Goal: Task Accomplishment & Management: Complete application form

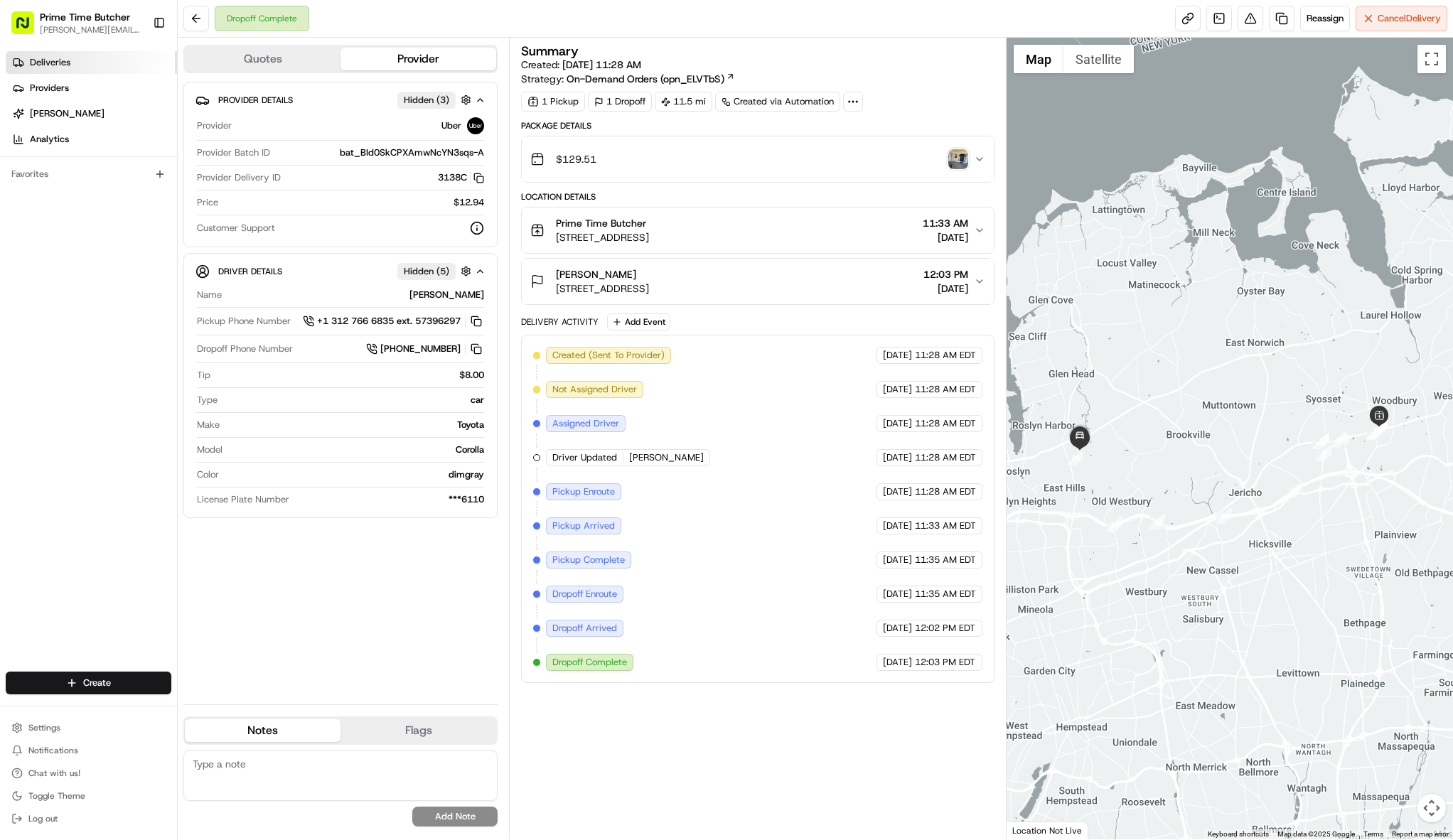
click at [88, 72] on link "Deliveries" at bounding box center [91, 62] width 171 height 23
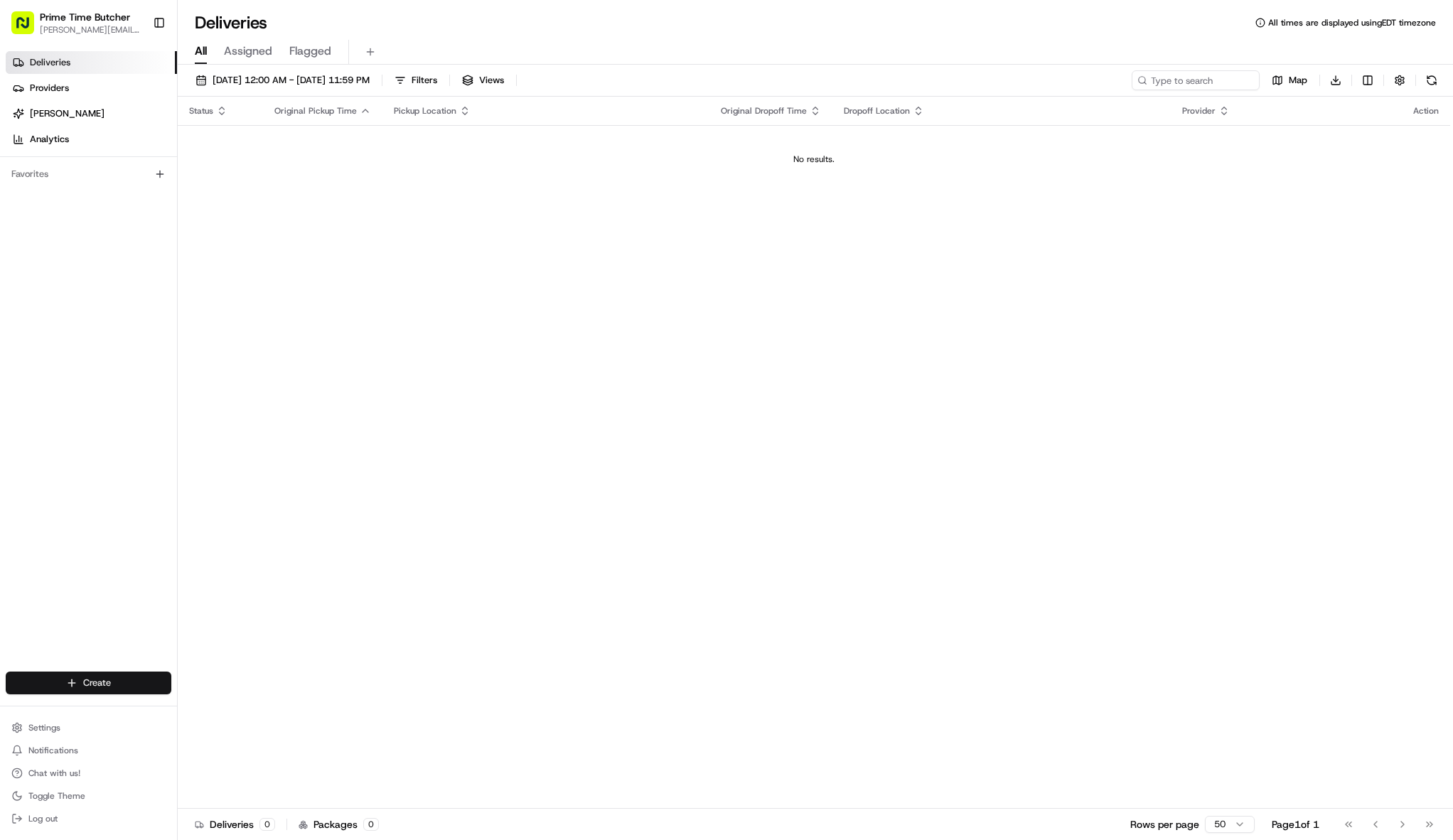
click at [99, 685] on html "Prime Time Butcher [EMAIL_ADDRESS][DOMAIN_NAME] Toggle Sidebar Deliveries Provi…" at bounding box center [726, 420] width 1453 height 840
click at [265, 713] on link "Delivery" at bounding box center [257, 709] width 158 height 25
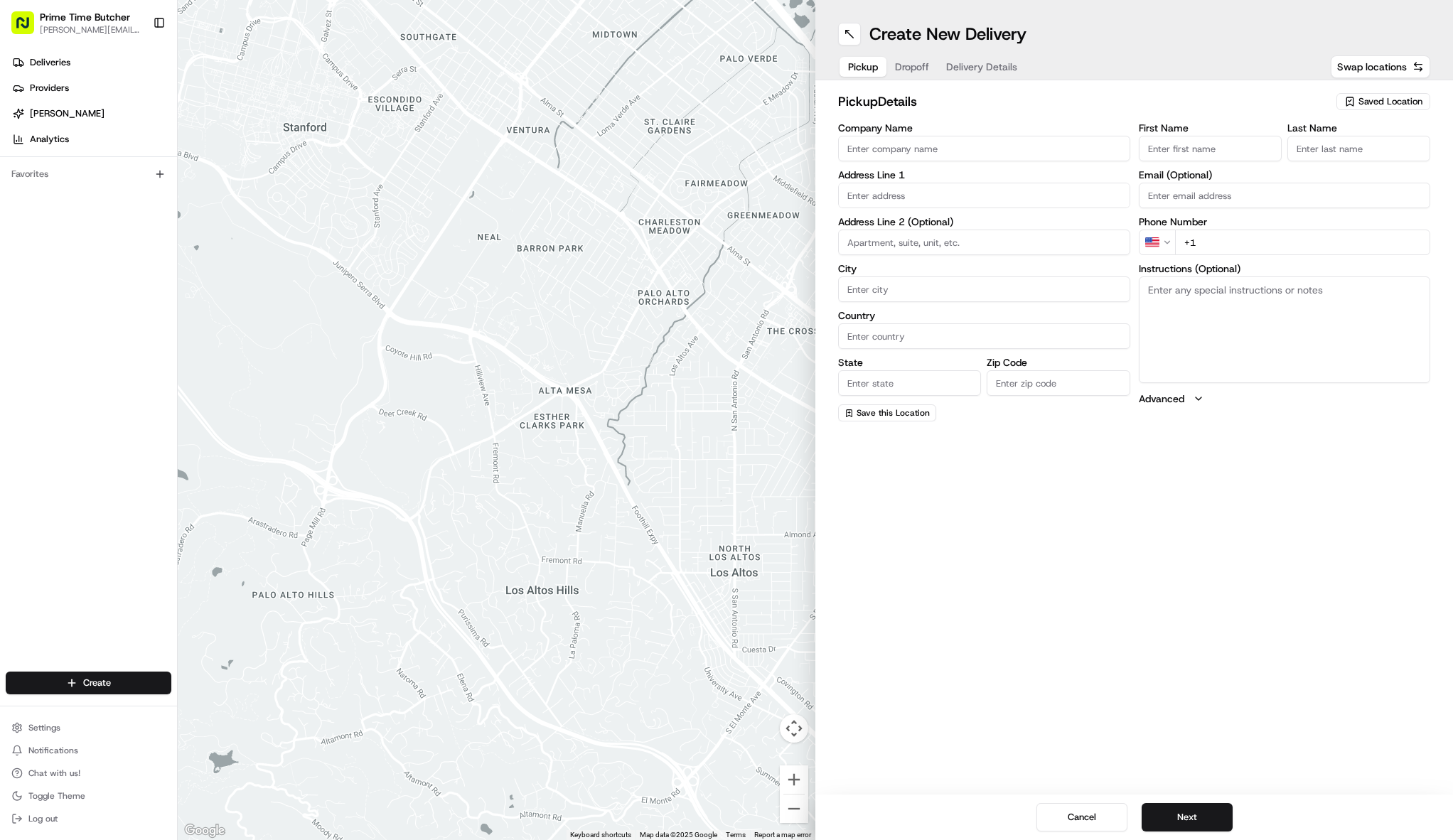
click at [1391, 99] on span "Saved Location" at bounding box center [1390, 102] width 64 height 13
click at [1323, 155] on span "Prime Time Butcher" at bounding box center [1359, 155] width 175 height 13
type input "Prime Time Butcher"
type input "[STREET_ADDRESS]"
type input "Woodbury"
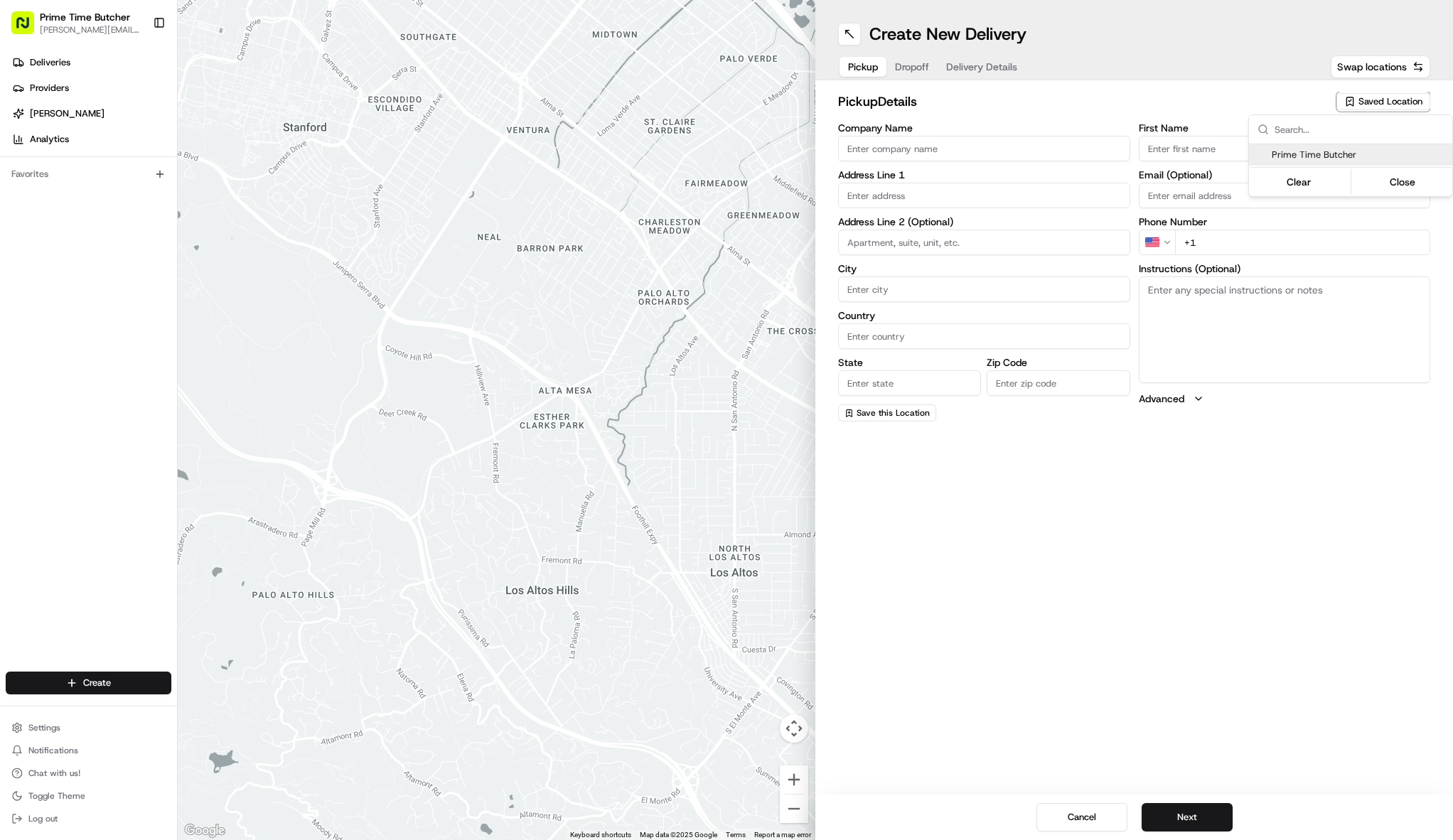
type input "US"
type input "NY"
type input "11797"
type input "[PHONE_NUMBER]"
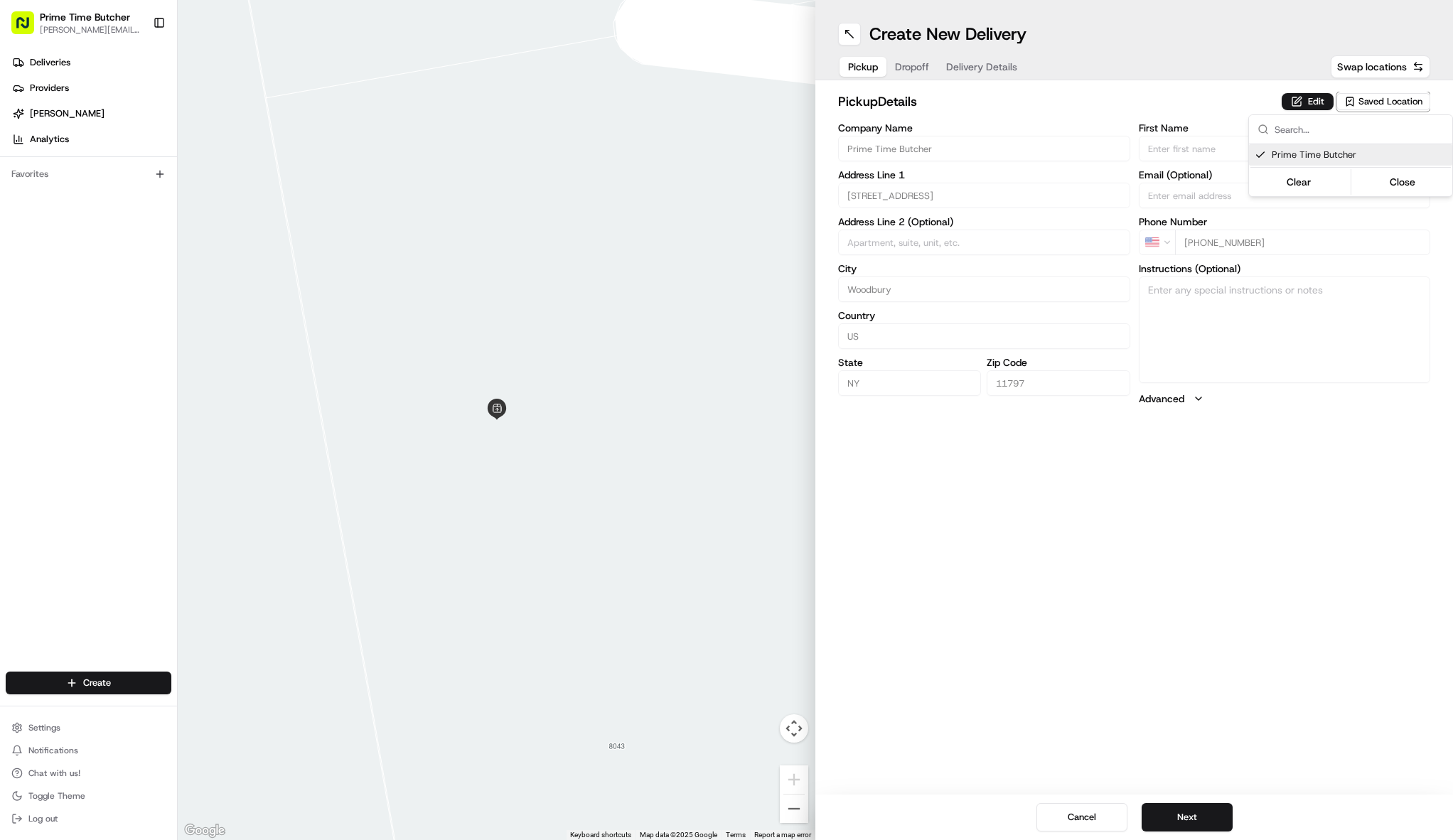
click at [1221, 818] on html "Prime Time Butcher [EMAIL_ADDRESS][DOMAIN_NAME] Toggle Sidebar Deliveries Provi…" at bounding box center [726, 420] width 1453 height 840
click at [1198, 818] on button "Next" at bounding box center [1187, 817] width 91 height 28
click at [1167, 152] on input "First Name" at bounding box center [1210, 148] width 143 height 25
paste input "Lisa Grajeda"
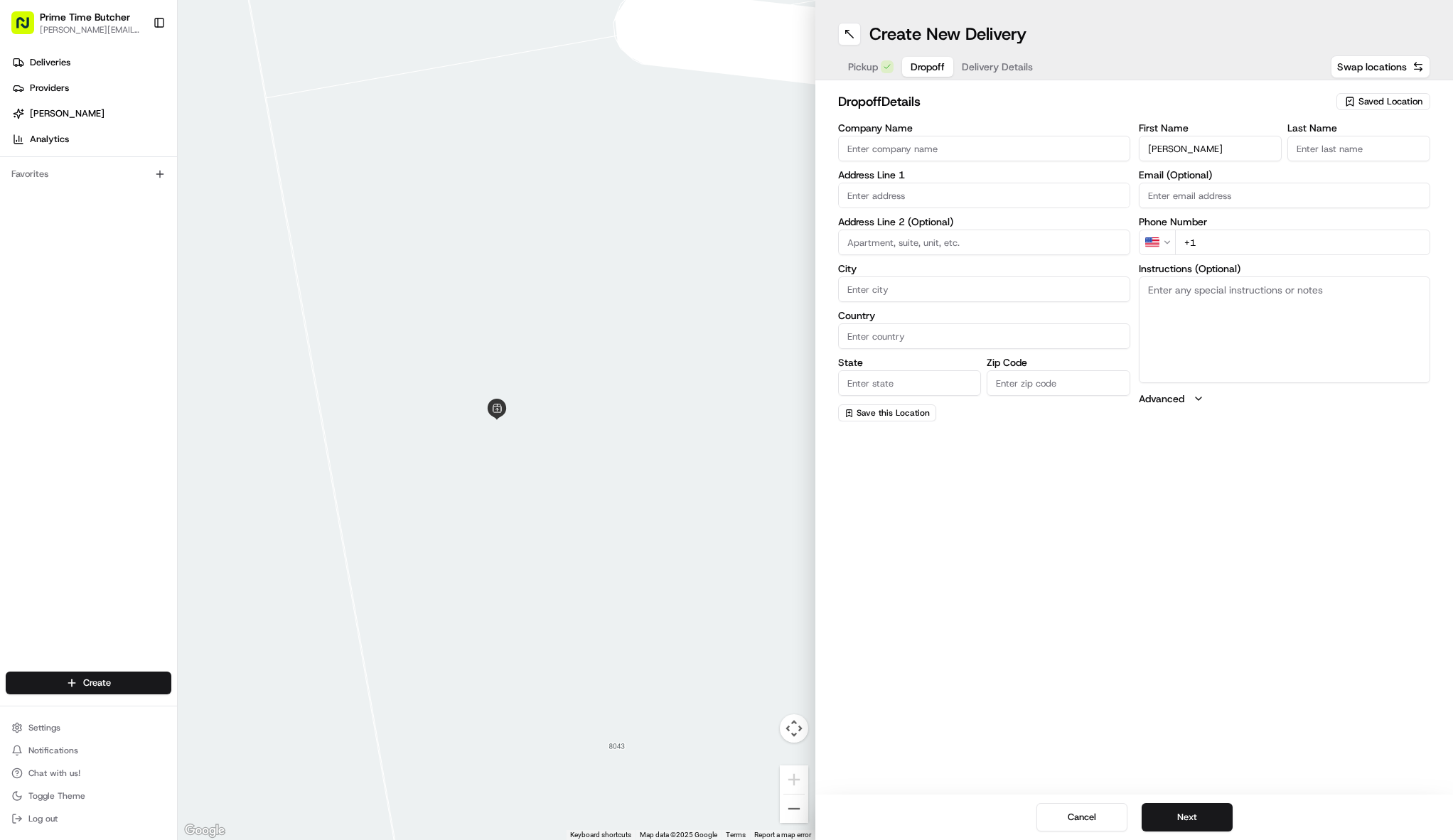
drag, startPoint x: 1223, startPoint y: 149, endPoint x: 1167, endPoint y: 150, distance: 56.0
click at [1167, 150] on input "Lisa Grajeda" at bounding box center [1210, 148] width 143 height 25
type input "[PERSON_NAME]"
click at [1355, 147] on input "Last Name" at bounding box center [1358, 148] width 143 height 25
paste input "[PERSON_NAME]"
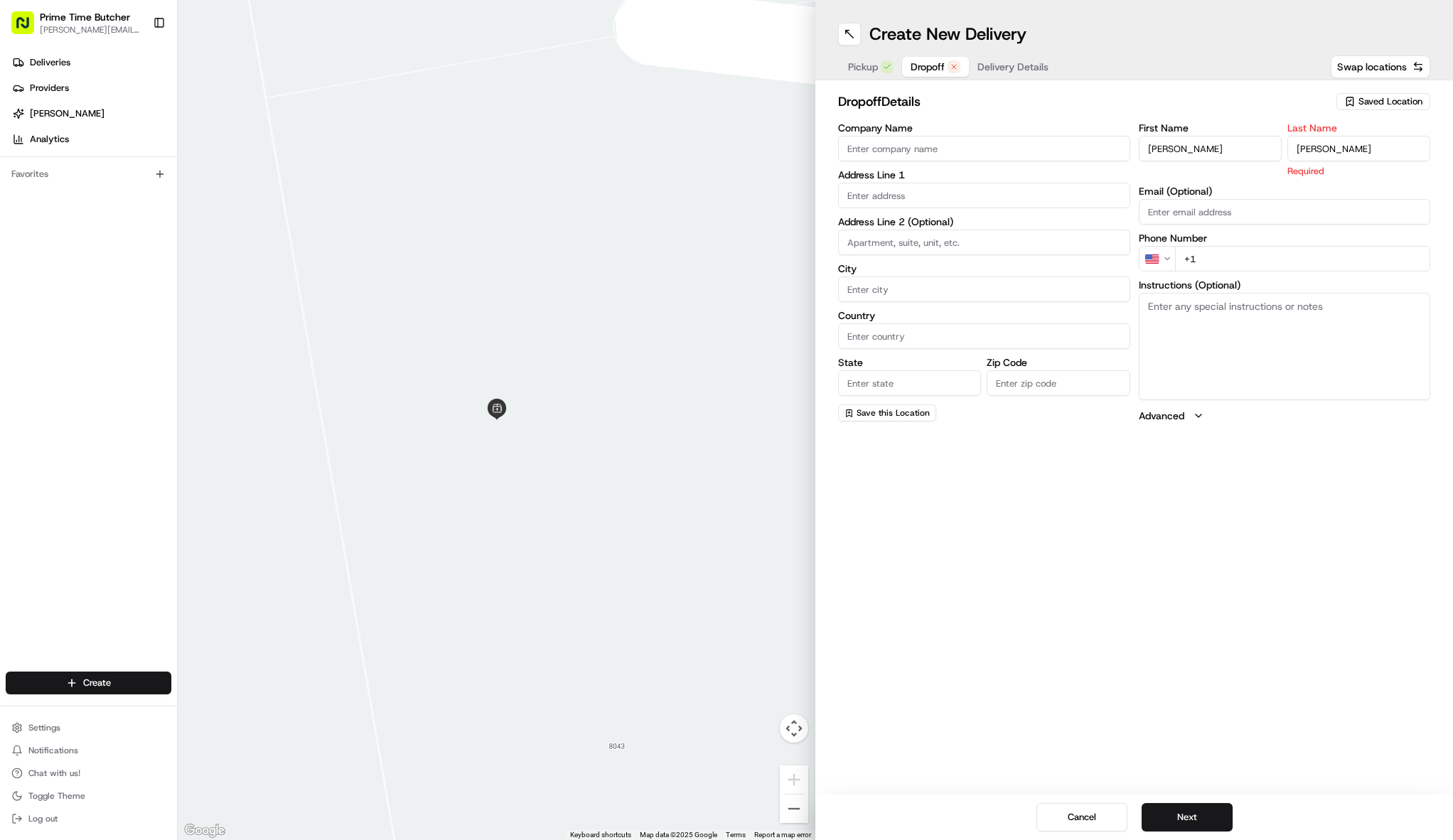
type input "[PERSON_NAME]"
click at [921, 145] on input "Company Name" at bounding box center [984, 148] width 292 height 25
paste input "Merchants Group"
type input "Merchants Group"
click at [918, 247] on input at bounding box center [984, 243] width 292 height 25
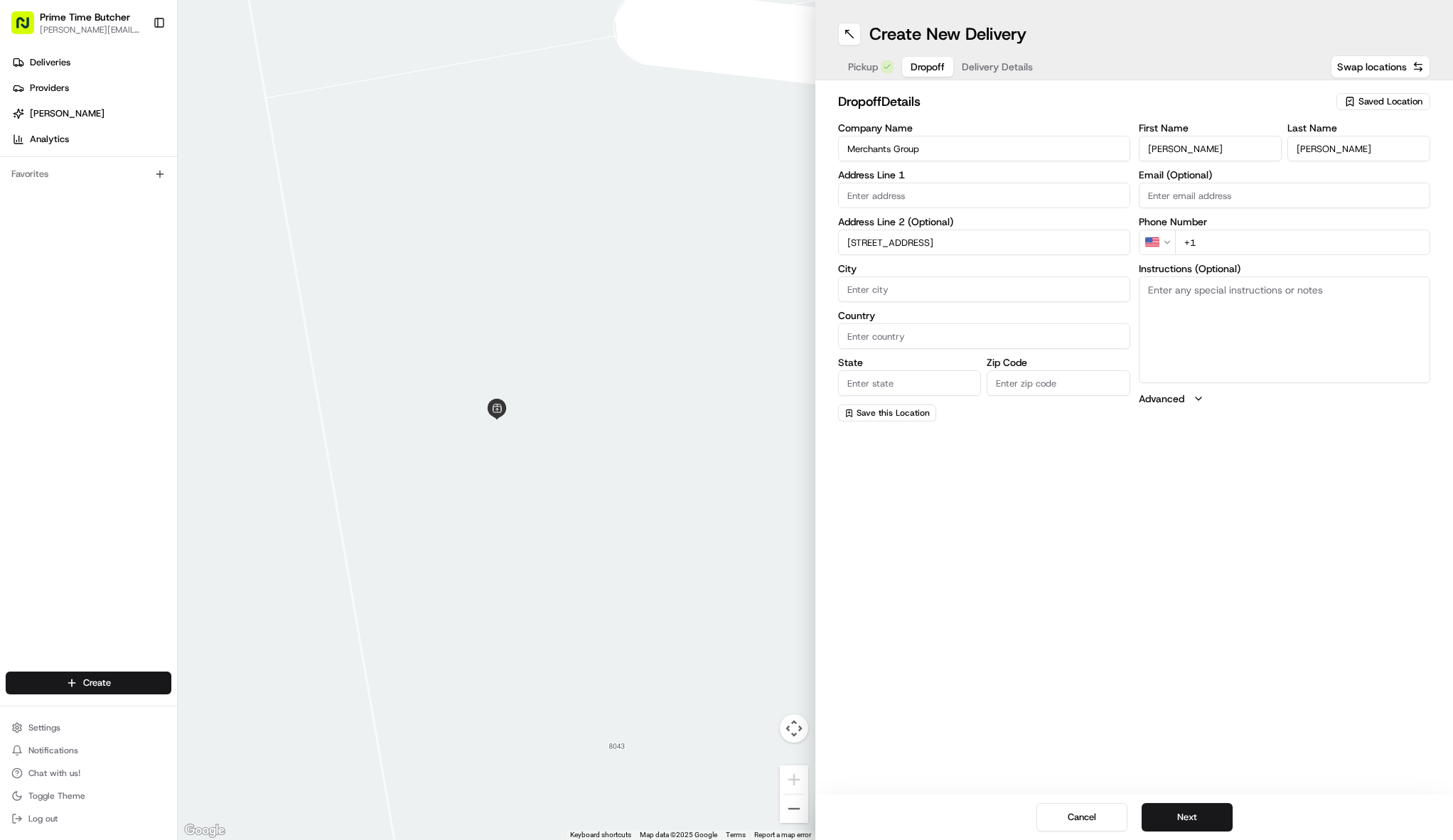
type input "[STREET_ADDRESS]"
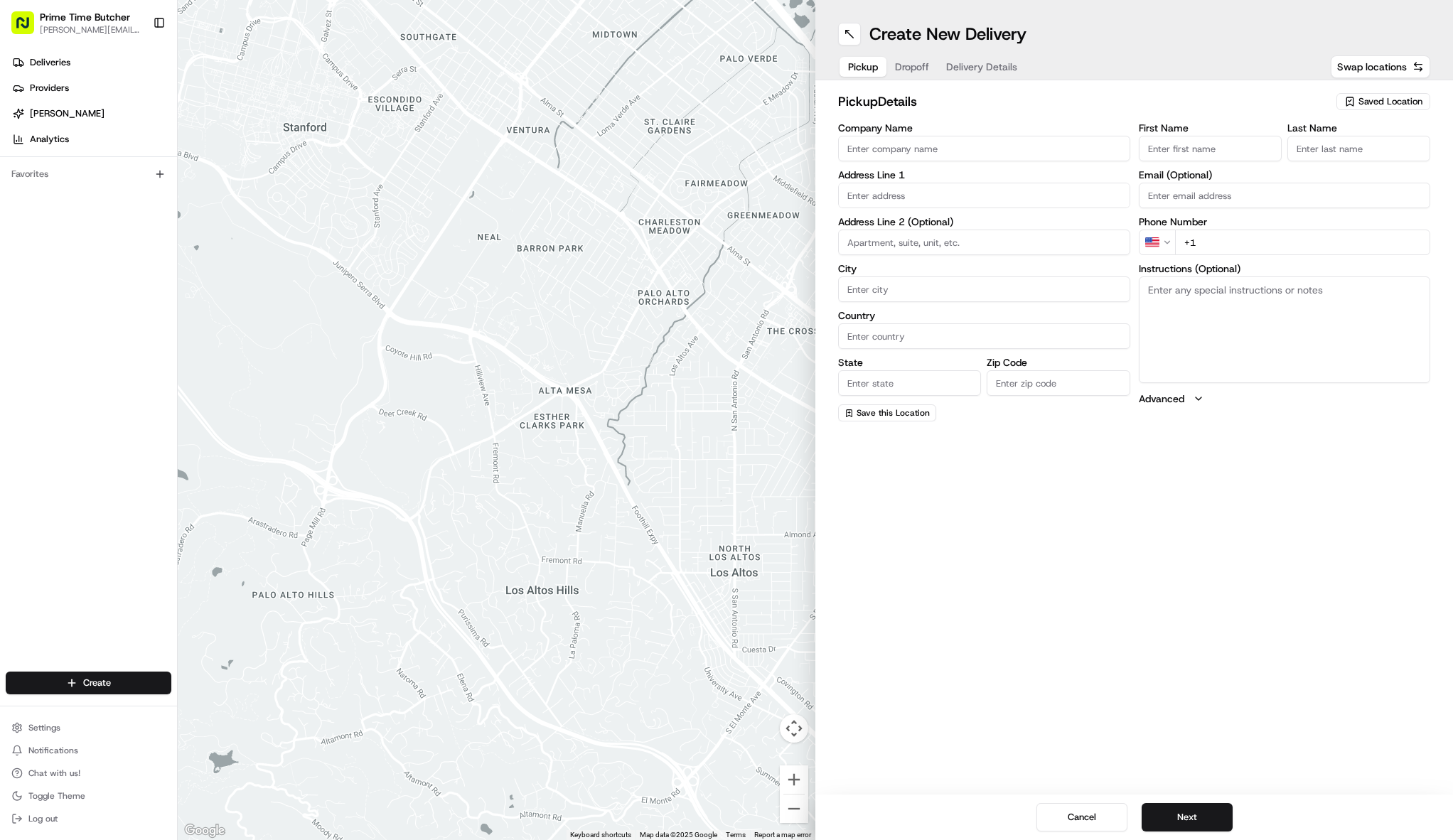
click at [1376, 106] on span "Saved Location" at bounding box center [1390, 102] width 64 height 13
click at [1323, 153] on span "Prime Time Butcher" at bounding box center [1359, 155] width 175 height 13
type input "Prime Time Butcher"
type input "[STREET_ADDRESS]"
type input "Woodbury"
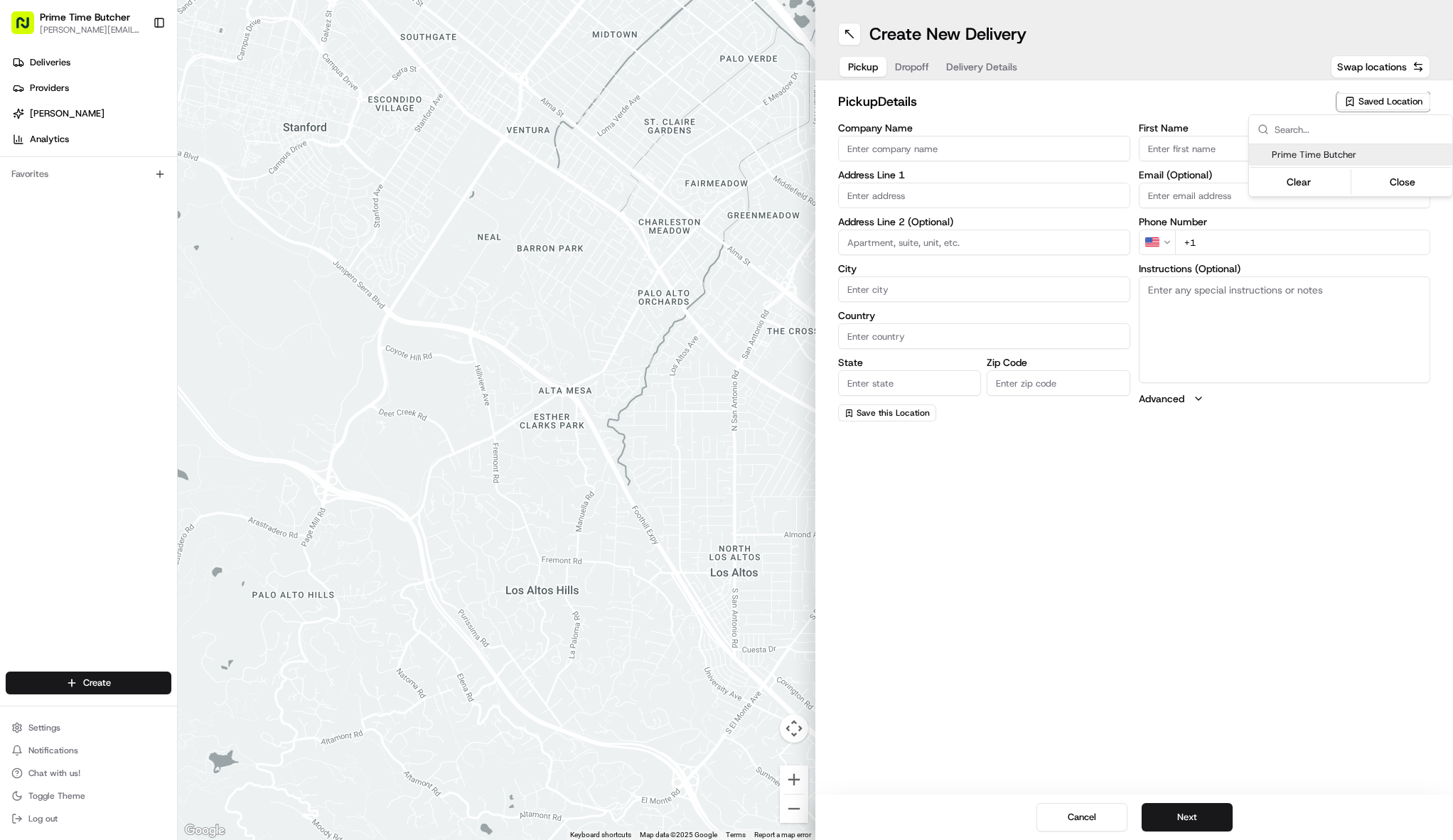
type input "US"
type input "NY"
type input "11797"
type input "[PHONE_NUMBER]"
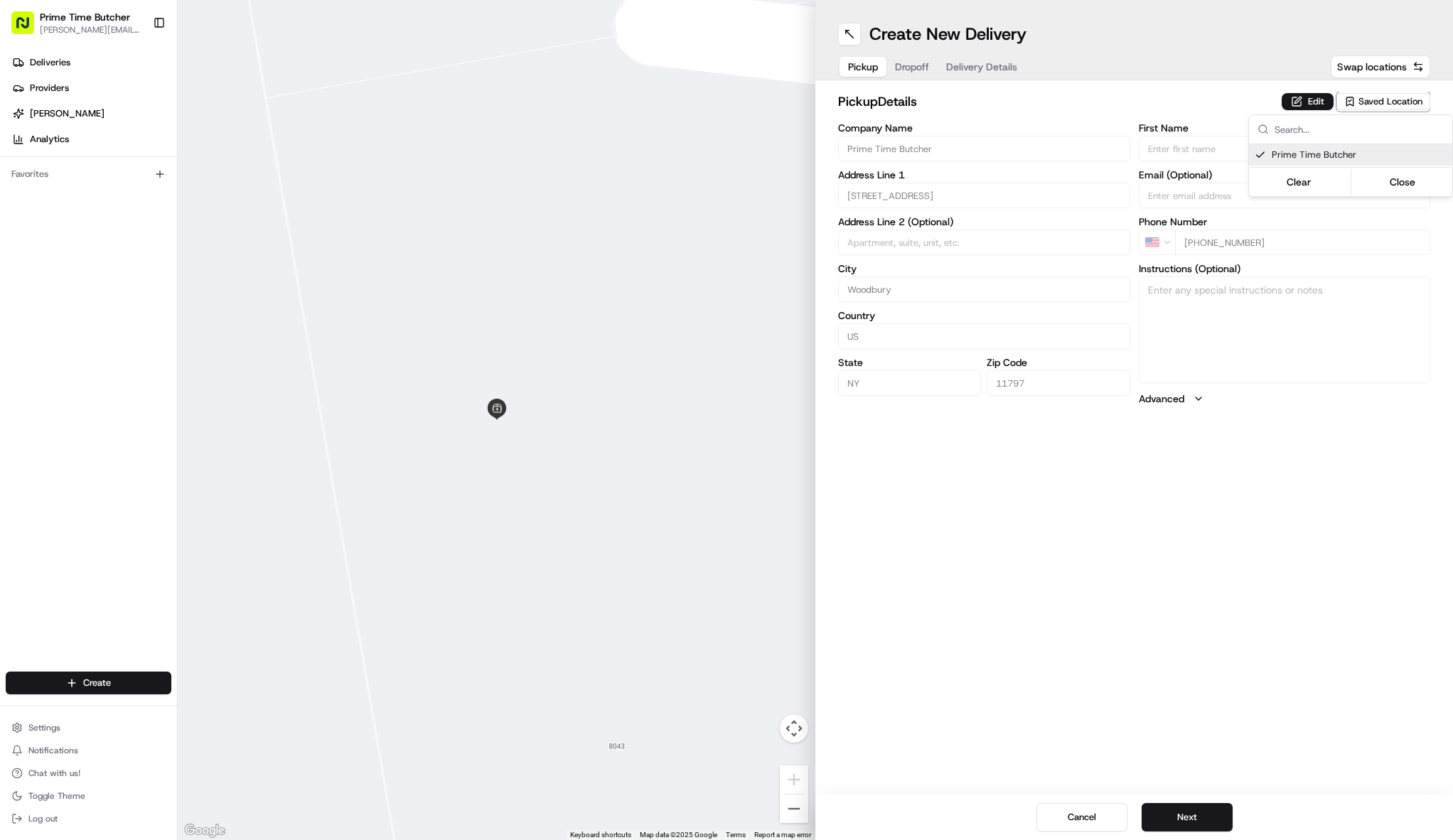
click at [1192, 820] on html "Prime Time Butcher [EMAIL_ADDRESS][DOMAIN_NAME] Toggle Sidebar Deliveries Provi…" at bounding box center [726, 420] width 1453 height 840
click at [1192, 820] on button "Next" at bounding box center [1187, 817] width 91 height 28
click at [938, 154] on input "Company Name" at bounding box center [984, 148] width 292 height 25
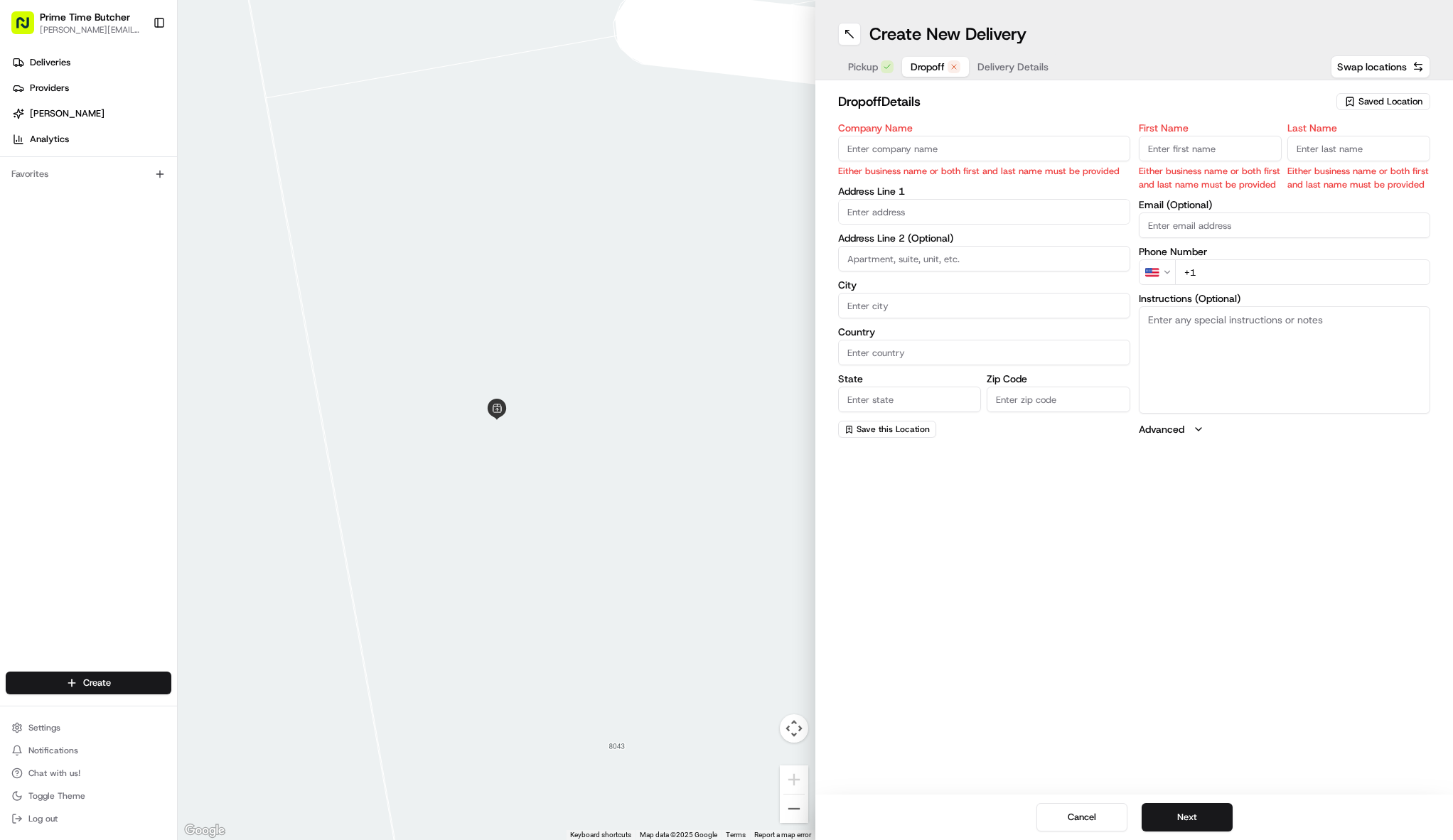
click at [879, 144] on input "Company Name" at bounding box center [984, 148] width 292 height 25
paste input "Merchants Group"
type input "Merchants Group"
click at [1157, 152] on input "First Name" at bounding box center [1210, 148] width 143 height 25
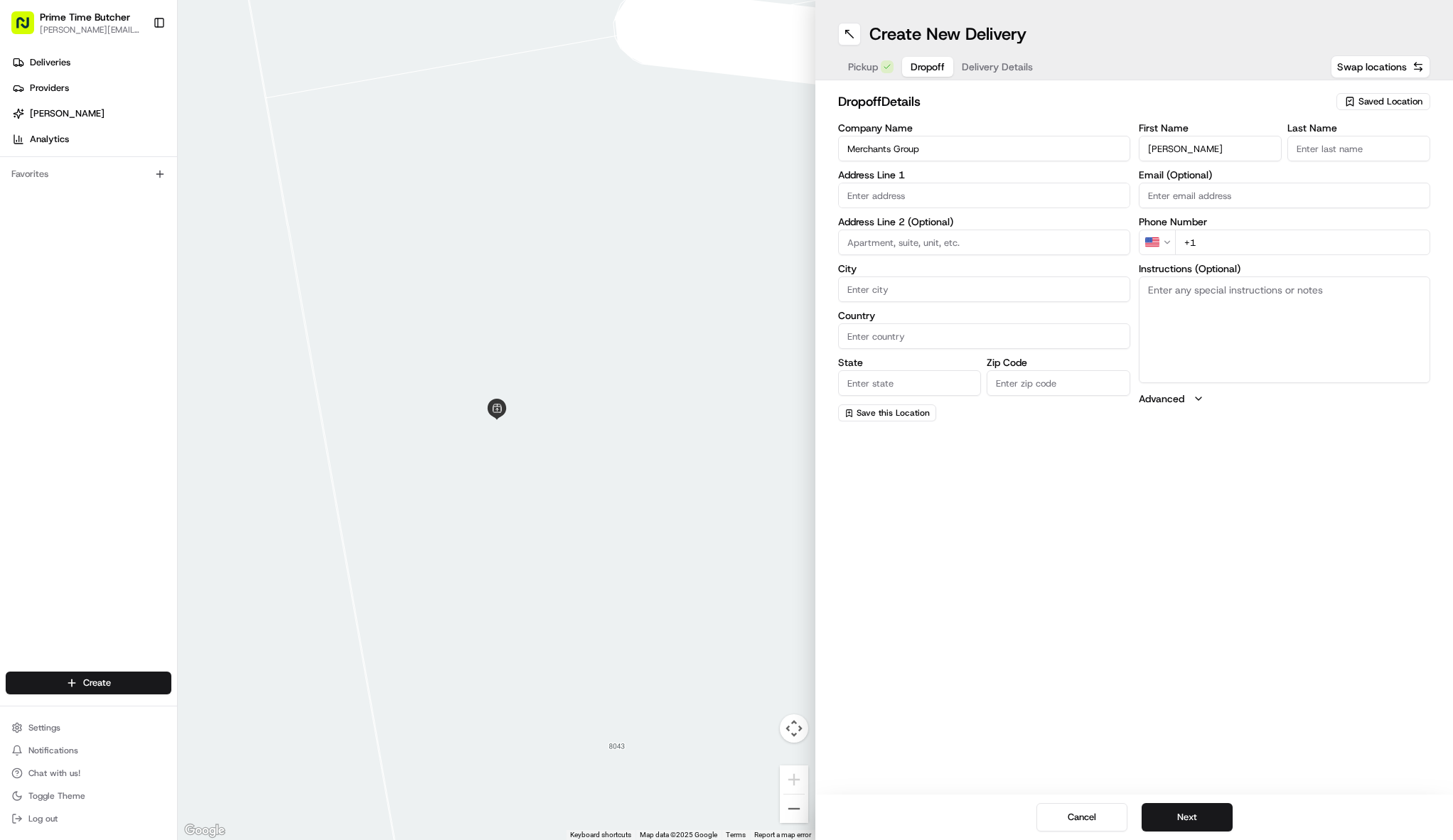
type input "[PERSON_NAME]"
paste input "[PERSON_NAME]"
type input "[PERSON_NAME]"
click at [997, 187] on input "text" at bounding box center [984, 195] width 292 height 25
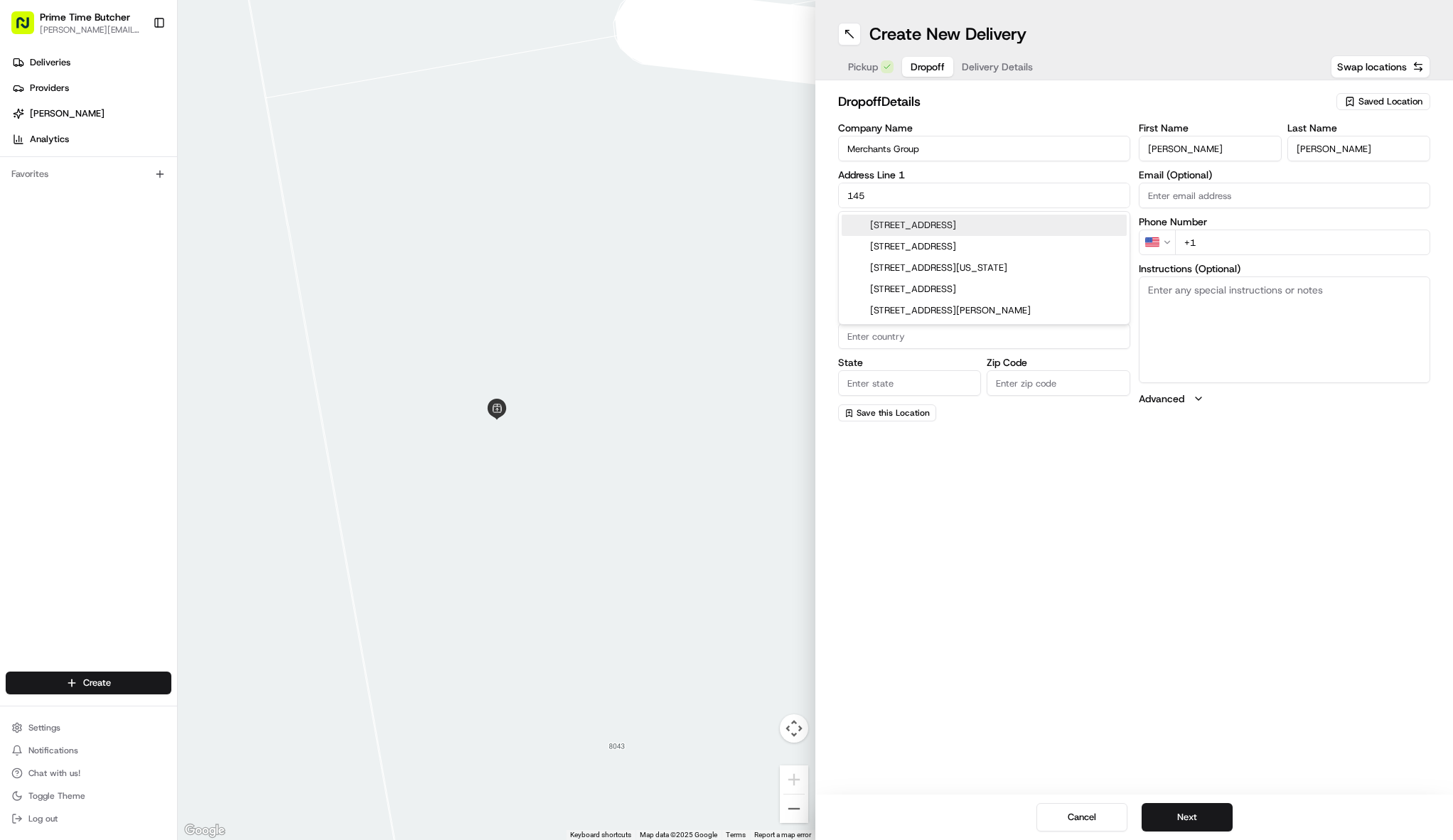
click at [989, 226] on div "[STREET_ADDRESS]" at bounding box center [985, 225] width 286 height 21
type input "[STREET_ADDRESS]"
type input "[PERSON_NAME]"
type input "[GEOGRAPHIC_DATA]"
type input "NY"
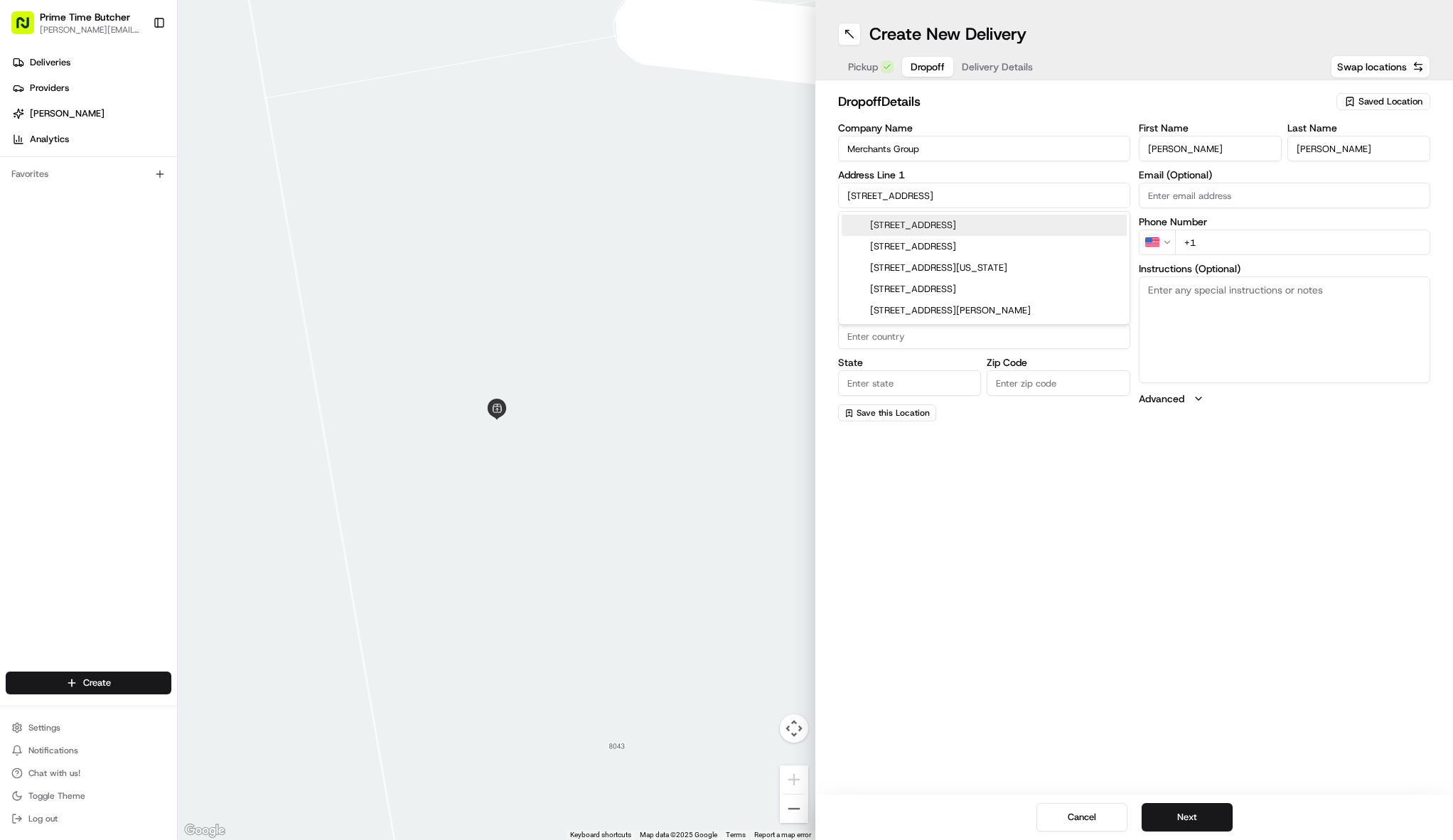
type input "11747"
type input "[STREET_ADDRESS]"
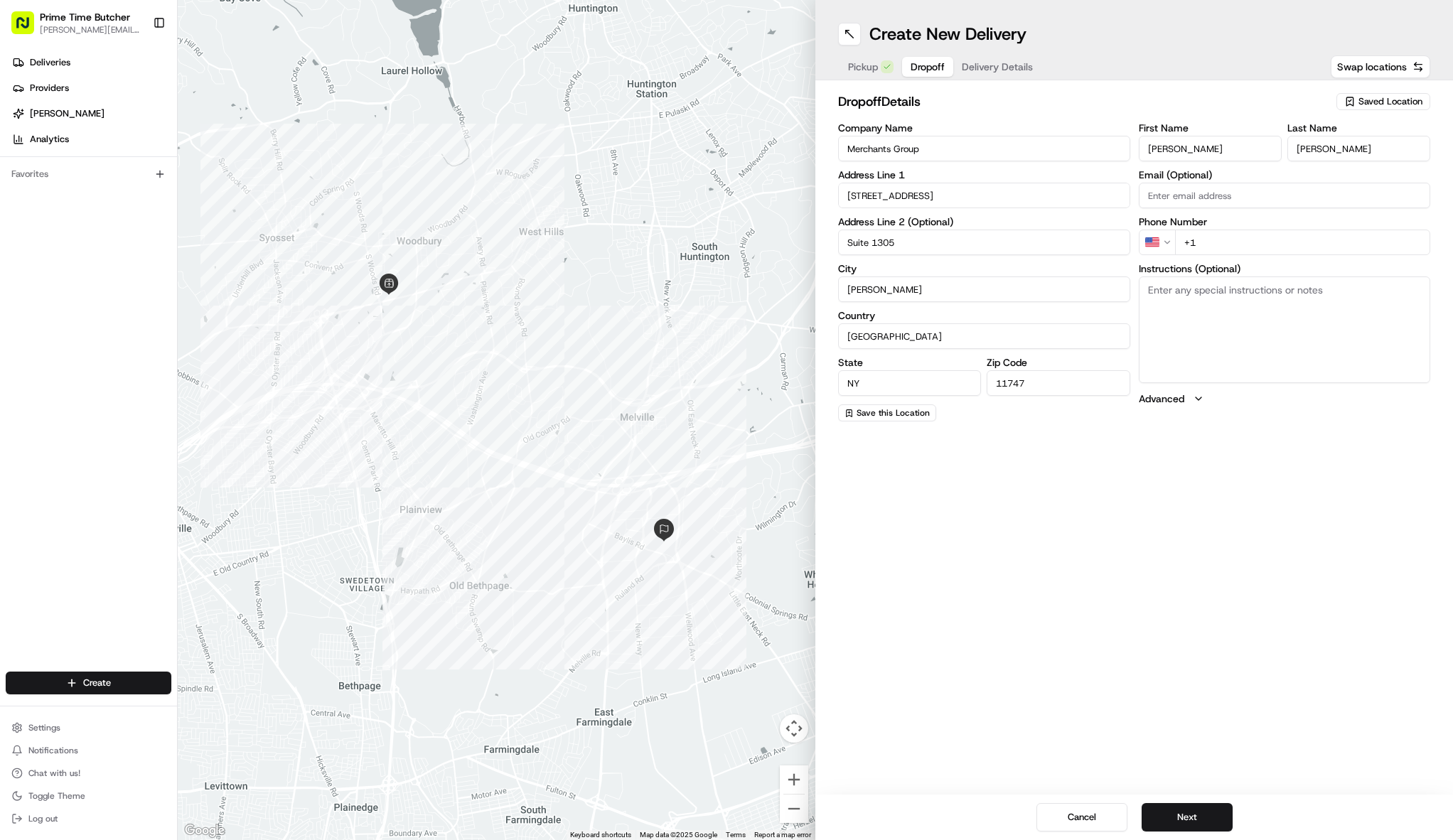
type input "Suite 1305"
click at [1229, 235] on input "+1" at bounding box center [1304, 243] width 256 height 25
click at [1240, 246] on input "+1" at bounding box center [1304, 243] width 256 height 25
type input "[PHONE_NUMBER]"
click at [1192, 817] on button "Next" at bounding box center [1187, 817] width 91 height 28
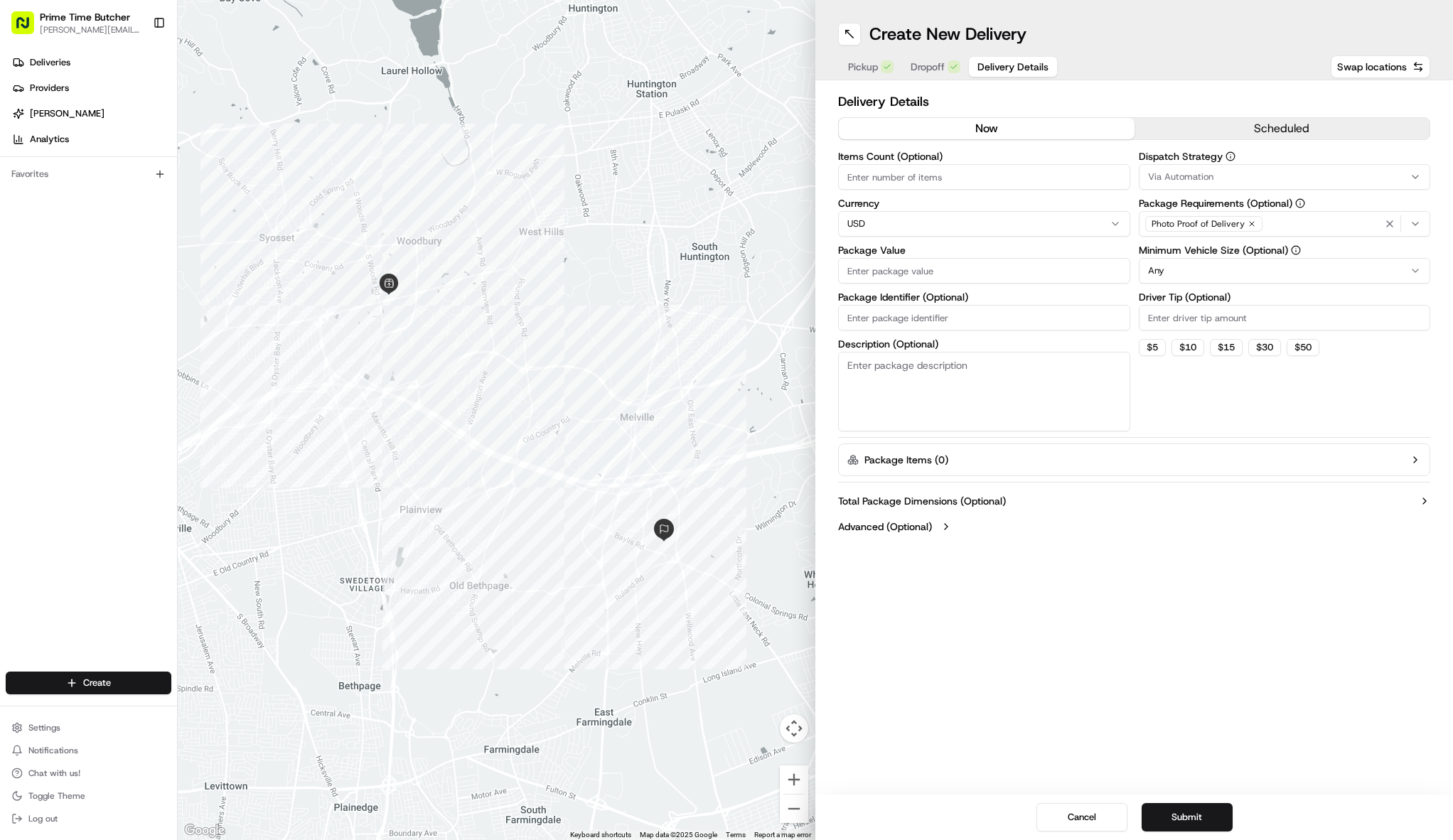
click at [987, 180] on input "Items Count (Optional)" at bounding box center [984, 177] width 292 height 25
click at [1246, 123] on button "scheduled" at bounding box center [1282, 128] width 296 height 21
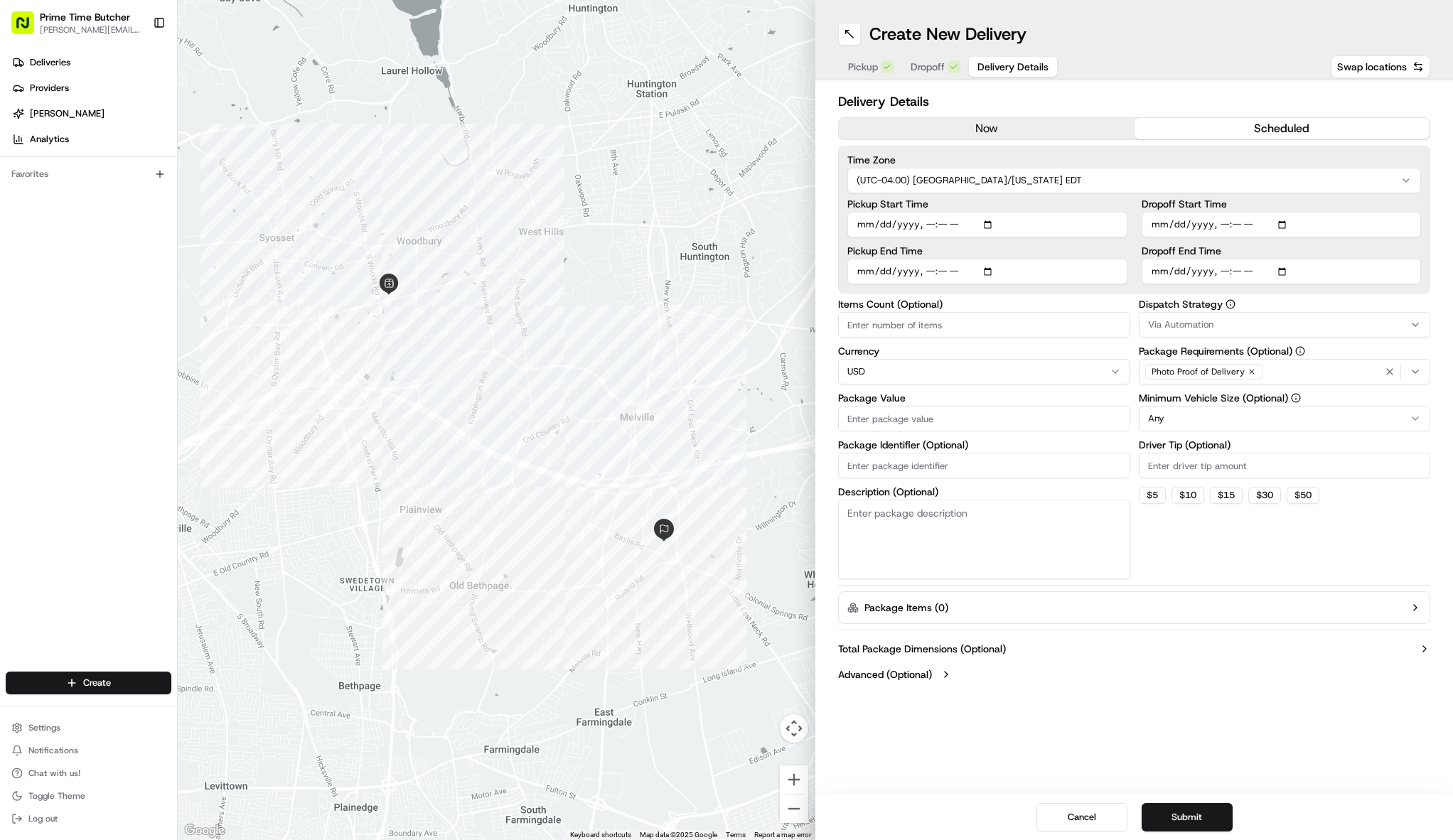
click at [992, 222] on input "Pickup Start Time" at bounding box center [987, 225] width 280 height 25
type input "[DATE]T11:05"
click at [1125, 202] on label "Pickup Start Time" at bounding box center [987, 204] width 280 height 10
click at [1125, 212] on input "Pickup Start Time" at bounding box center [987, 225] width 280 height 25
click at [993, 273] on input "Pickup End Time" at bounding box center [987, 272] width 280 height 25
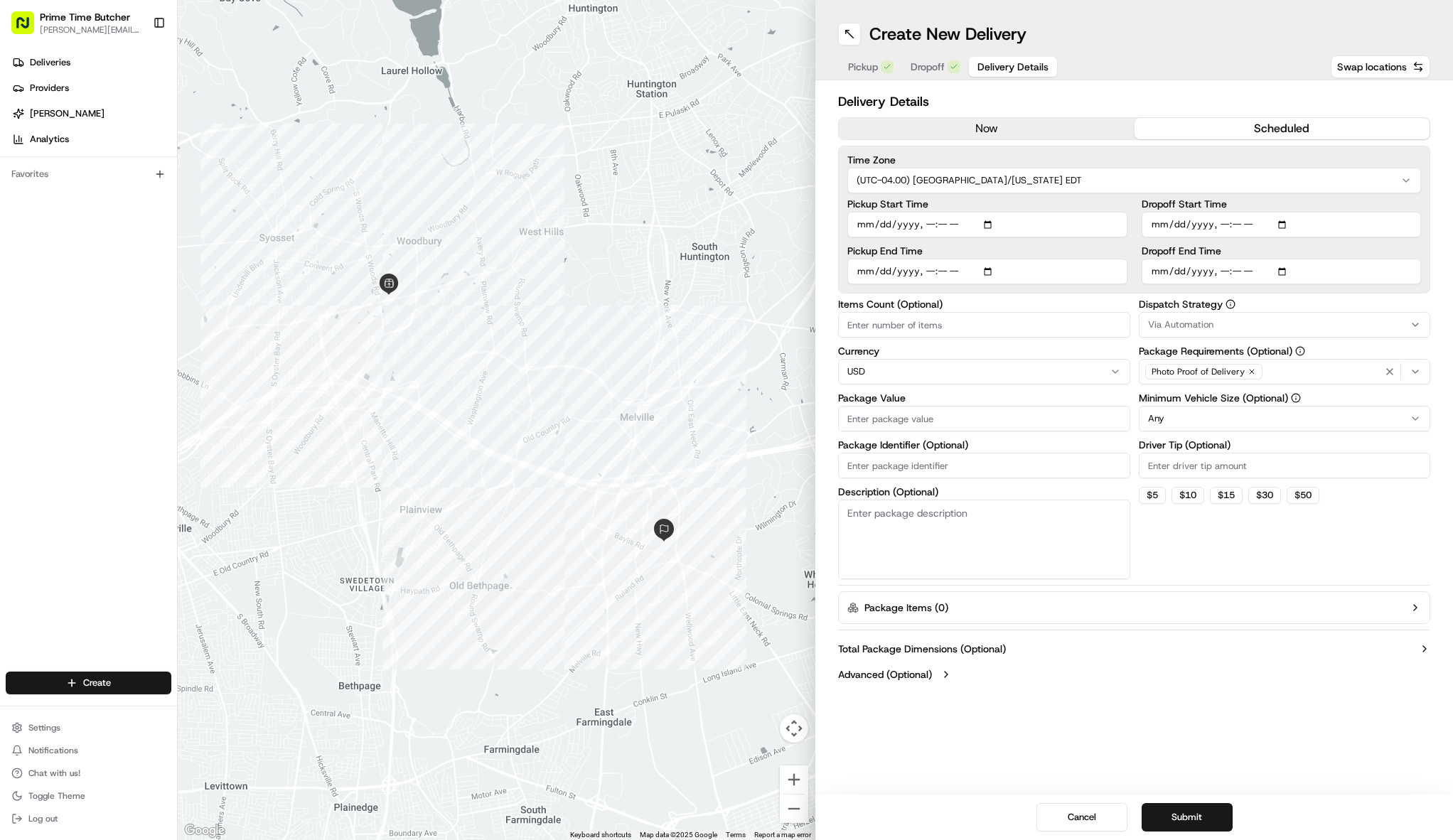
type input "[DATE]T11:10"
click at [952, 224] on input "Pickup Start Time" at bounding box center [987, 225] width 280 height 25
click at [964, 224] on input "Pickup Start Time" at bounding box center [987, 225] width 280 height 25
click at [990, 224] on input "Pickup Start Time" at bounding box center [987, 225] width 280 height 25
click at [1032, 223] on input "Pickup Start Time" at bounding box center [987, 225] width 280 height 25
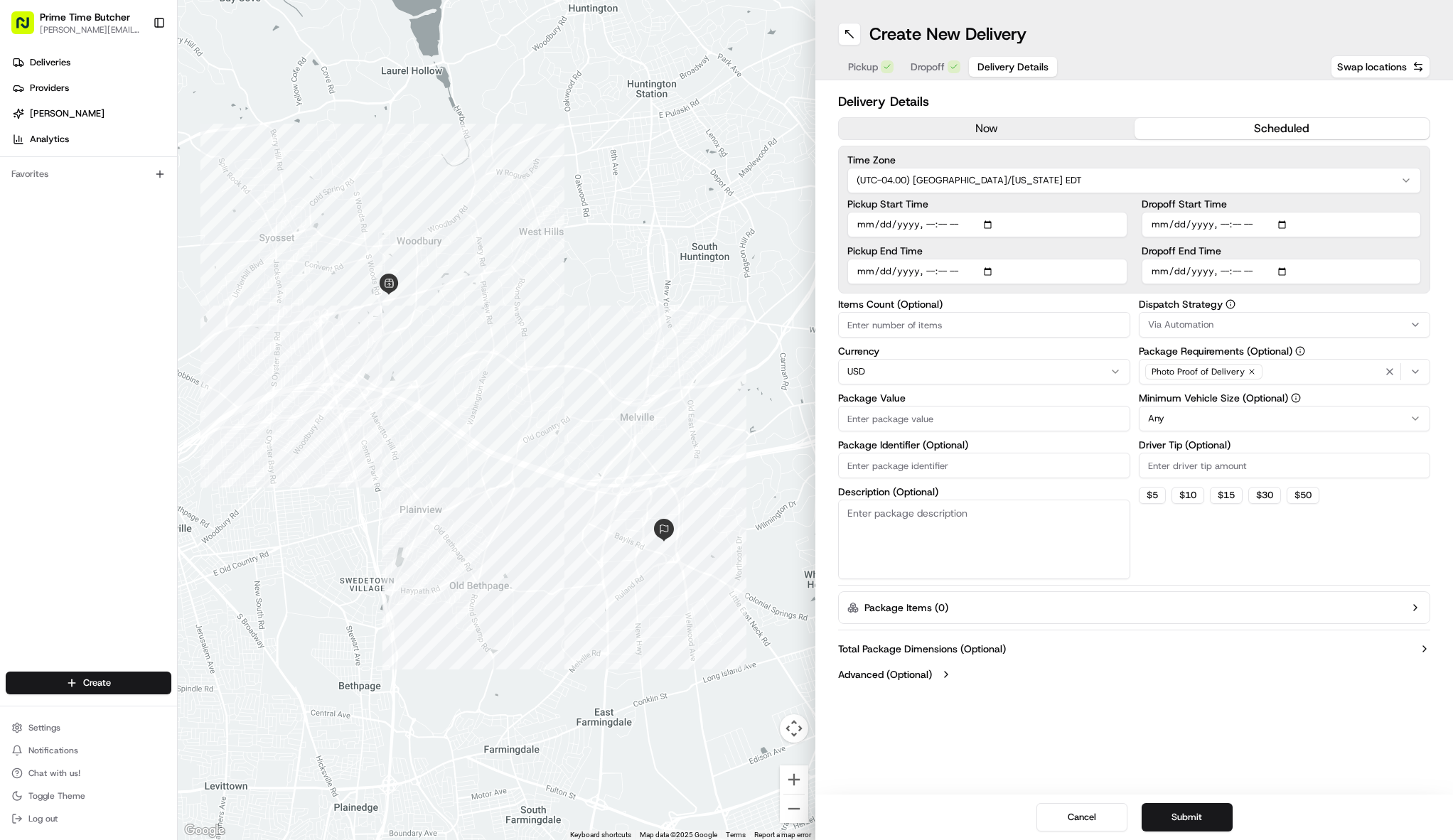
click at [991, 225] on input "Pickup Start Time" at bounding box center [987, 225] width 280 height 25
click at [1021, 207] on label "Pickup Start Time" at bounding box center [987, 204] width 280 height 10
click at [1021, 212] on input "Pickup Start Time" at bounding box center [987, 225] width 280 height 25
click at [990, 225] on input "Pickup Start Time" at bounding box center [987, 225] width 280 height 25
type input "[DATE]T10:50"
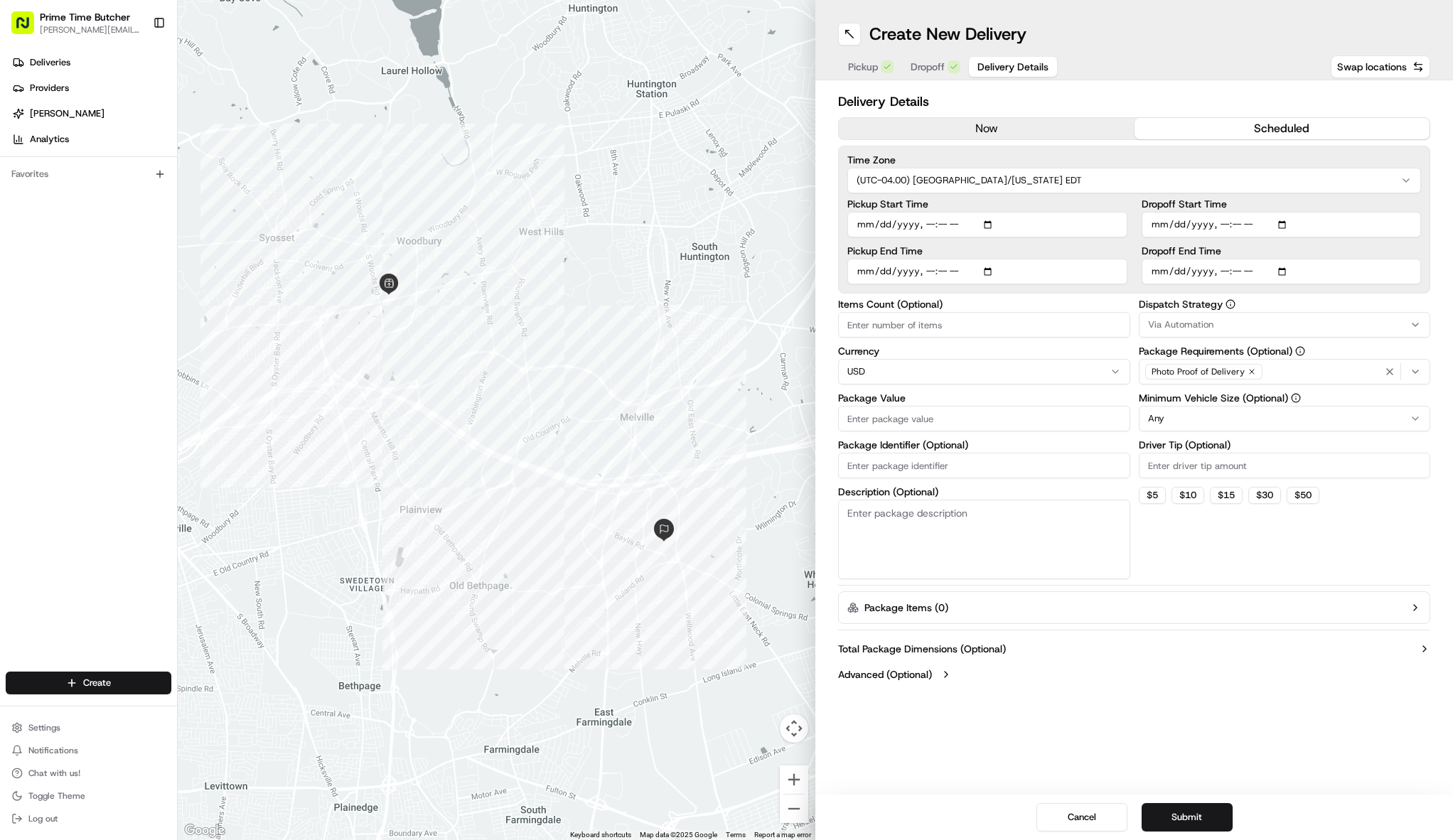
click at [1062, 207] on label "Pickup Start Time" at bounding box center [987, 204] width 280 height 10
click at [1062, 212] on input "Pickup Start Time" at bounding box center [987, 225] width 280 height 25
click at [991, 275] on input "Pickup End Time" at bounding box center [987, 272] width 280 height 25
type input "[DATE]T11:05"
click at [1091, 243] on div "Pickup Start Time Pickup End Time" at bounding box center [987, 242] width 280 height 85
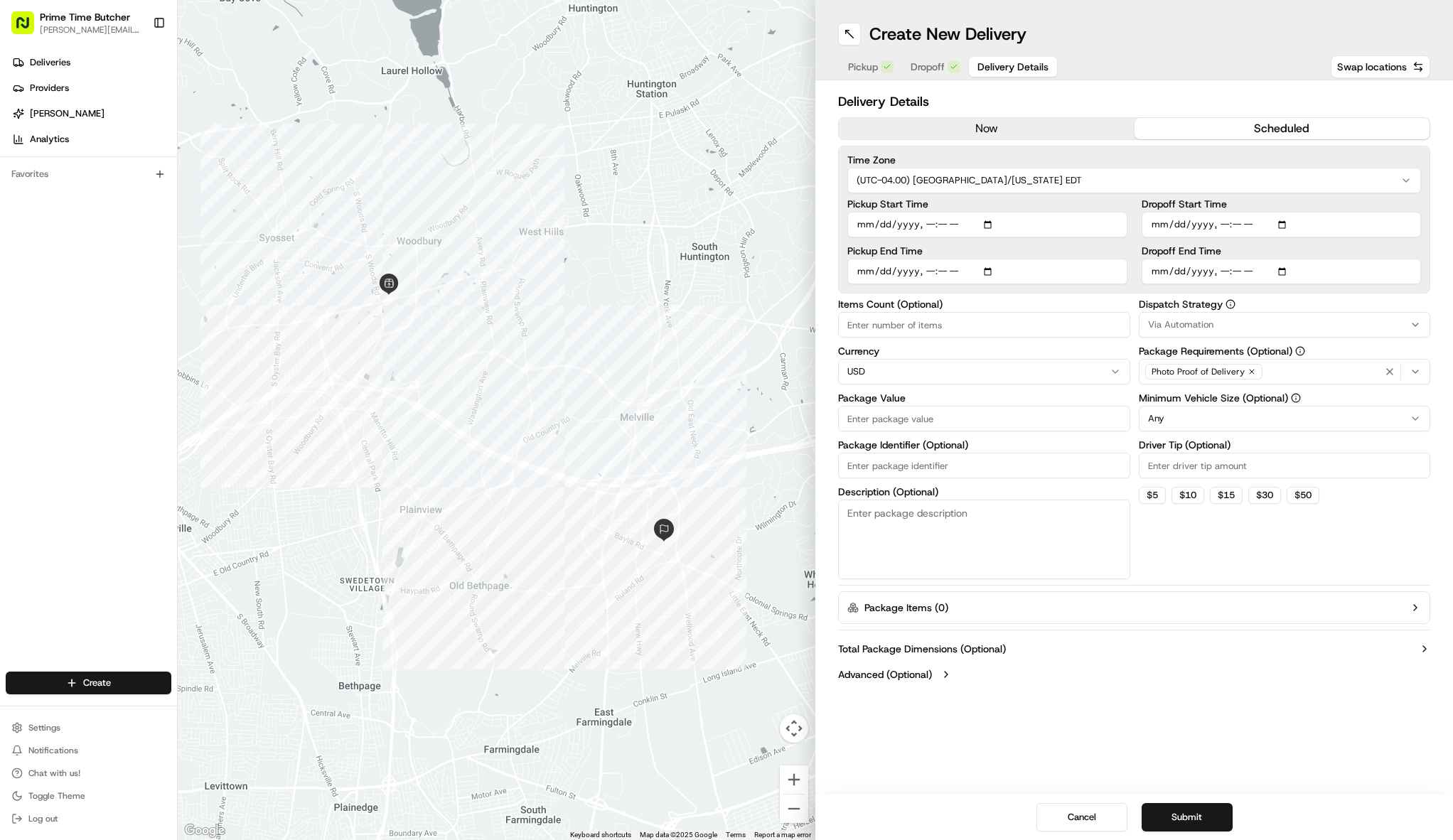
click at [1284, 219] on input "Dropoff Start Time" at bounding box center [1282, 225] width 280 height 25
type input "[DATE]T11:20"
click at [1396, 463] on input "Driver Tip (Optional)" at bounding box center [1285, 465] width 292 height 25
click at [1288, 269] on input "Dropoff End Time" at bounding box center [1282, 272] width 280 height 25
type input "[DATE]T11:35"
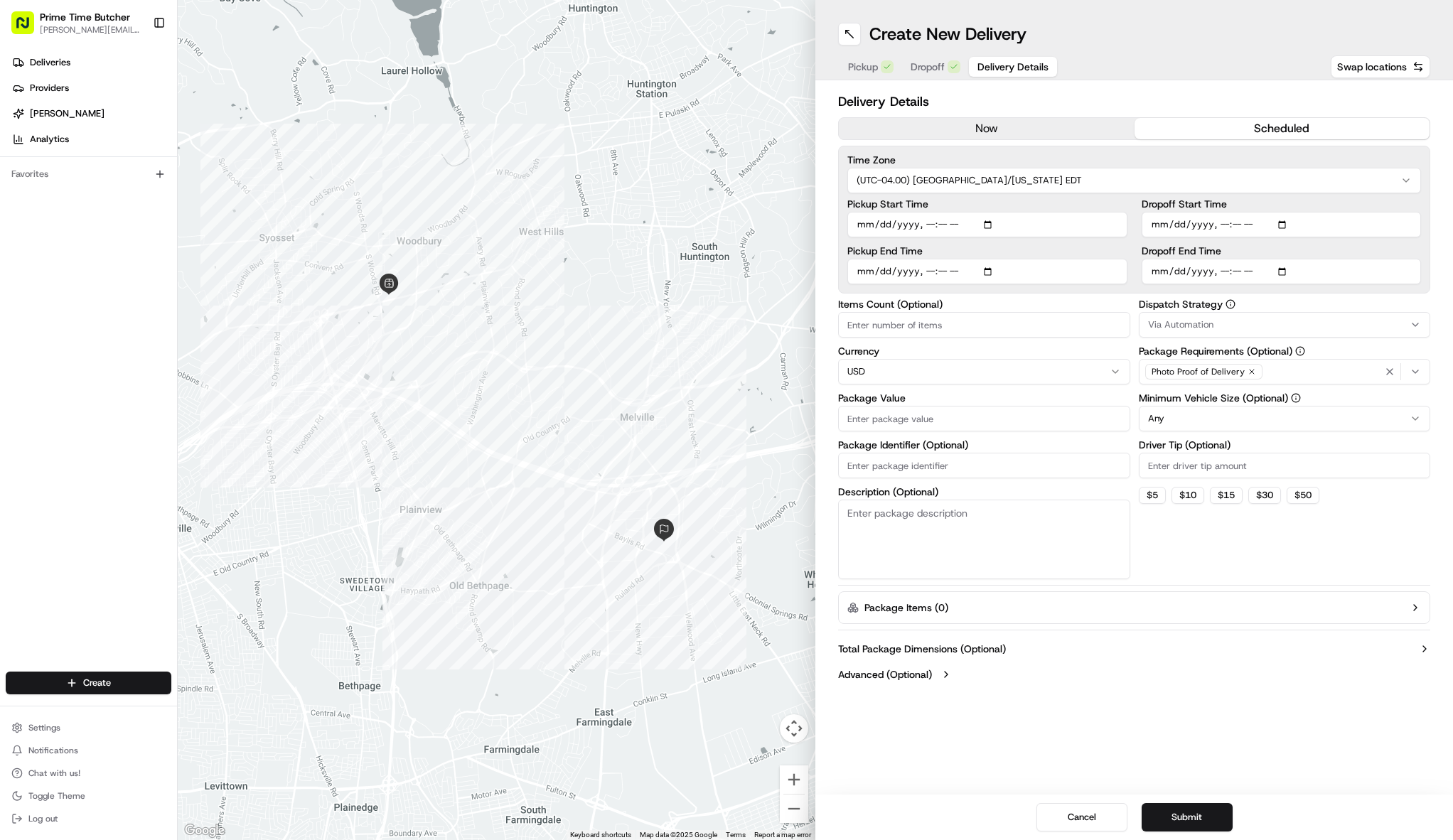
click at [1412, 187] on html "Prime Time Butcher [EMAIL_ADDRESS][DOMAIN_NAME] Toggle Sidebar Deliveries Provi…" at bounding box center [726, 420] width 1453 height 840
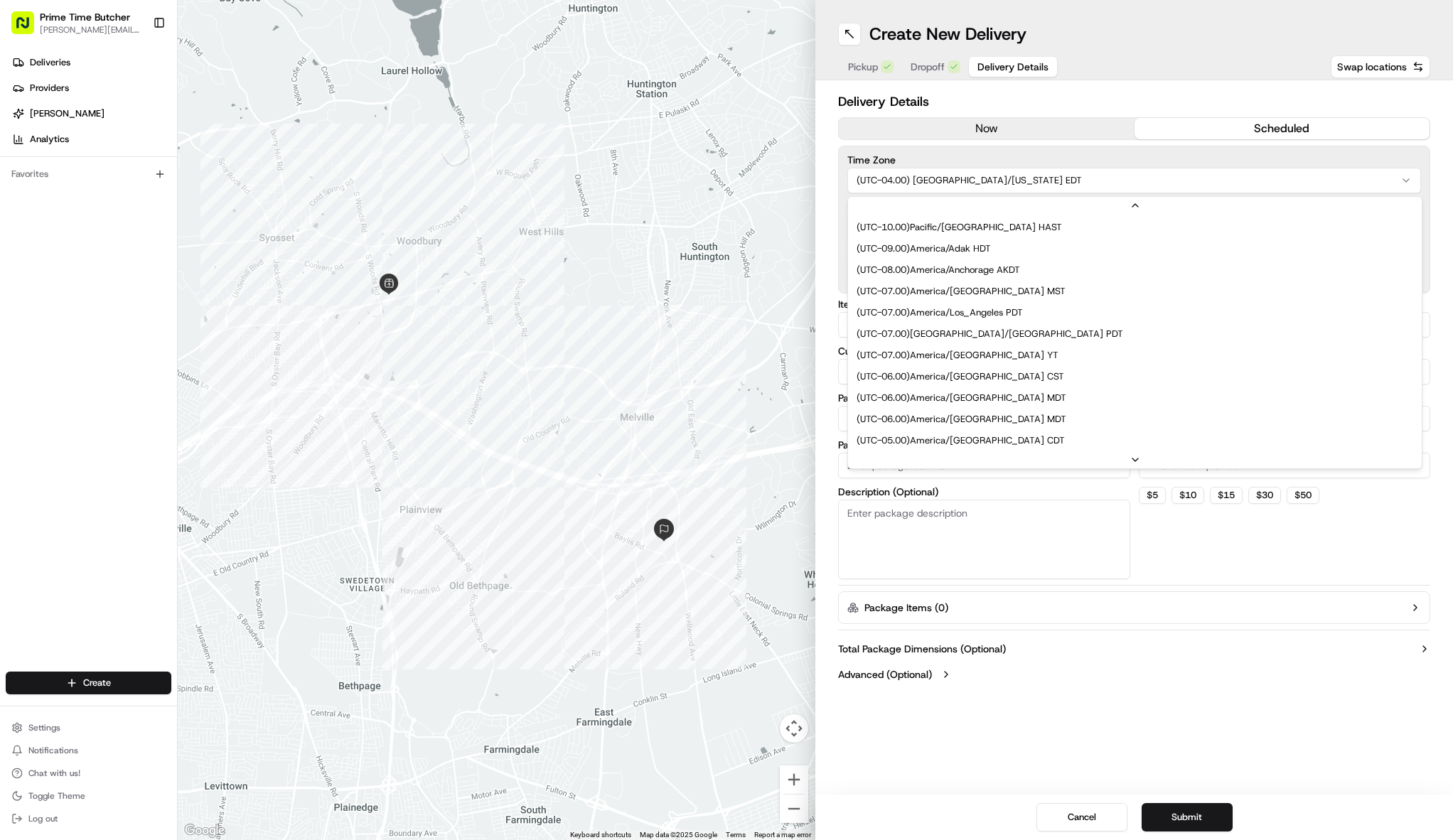
scroll to position [85, 0]
click at [1445, 181] on html "Prime Time Butcher [EMAIL_ADDRESS][DOMAIN_NAME] Toggle Sidebar Deliveries Provi…" at bounding box center [726, 420] width 1453 height 840
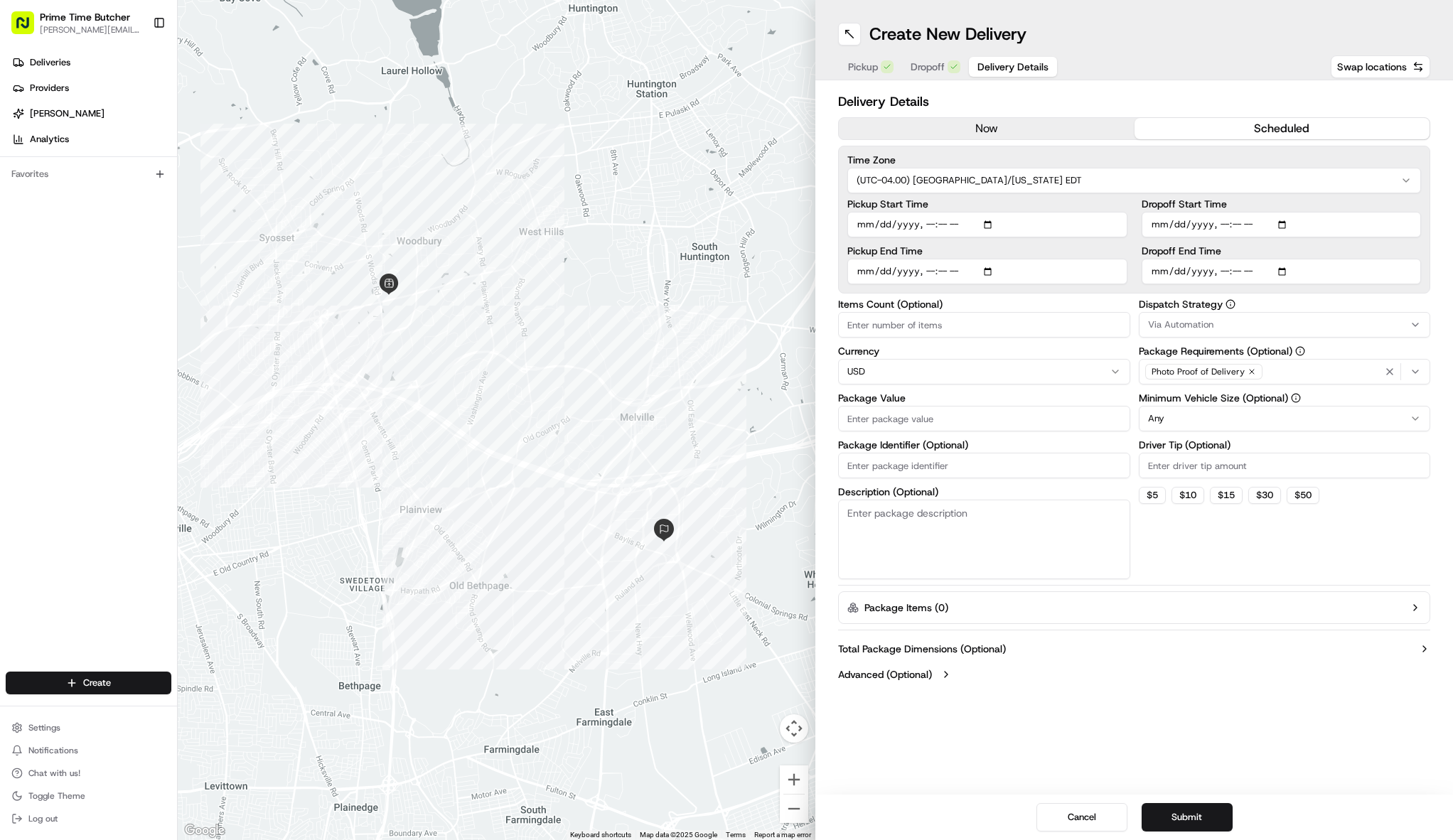
click at [937, 65] on span "Dropoff" at bounding box center [928, 67] width 35 height 15
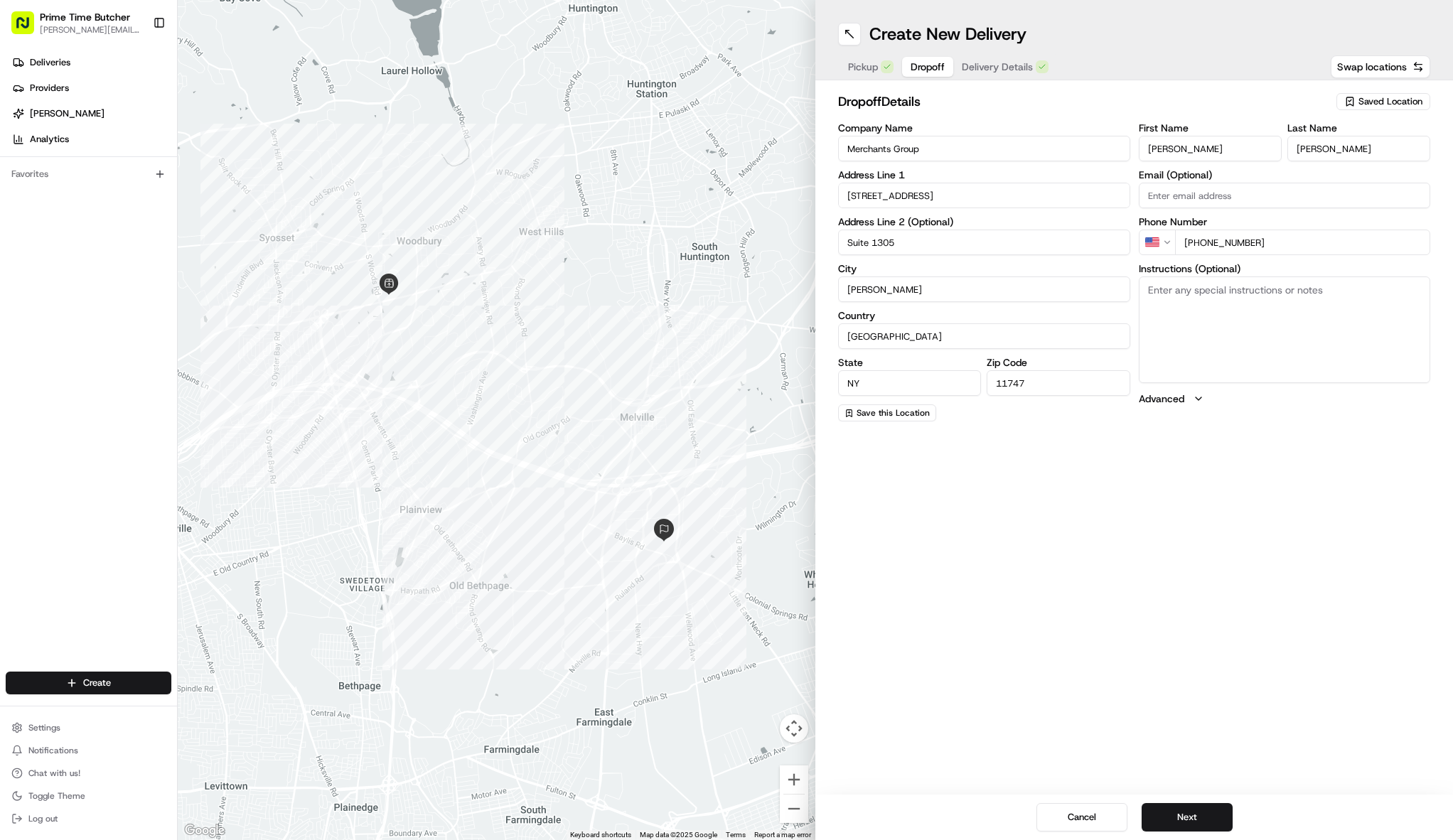
drag, startPoint x: 1358, startPoint y: 154, endPoint x: 1282, endPoint y: 141, distance: 77.1
click at [1287, 143] on div "First Name [PERSON_NAME] Last Name [PERSON_NAME]" at bounding box center [1285, 142] width 292 height 38
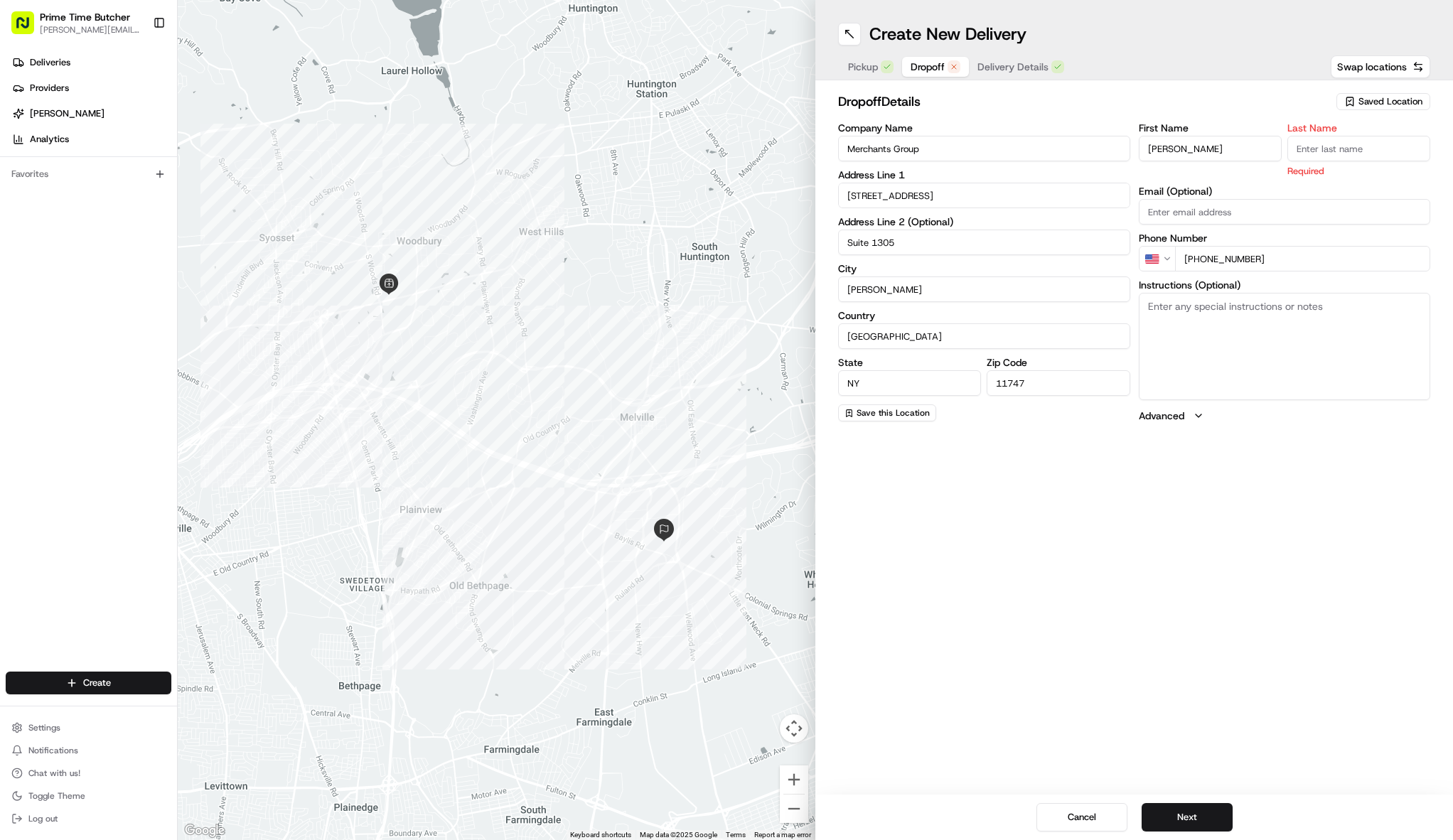
drag, startPoint x: 1218, startPoint y: 156, endPoint x: 1087, endPoint y: 148, distance: 131.2
click at [1087, 148] on div "Company Name Merchants Group Address Line 1 [STREET_ADDRESS][US_STATE] Save thi…" at bounding box center [1134, 273] width 592 height 300
type input "[PERSON_NAME]"
type input "J"
drag, startPoint x: 1249, startPoint y: 150, endPoint x: 1082, endPoint y: 132, distance: 168.0
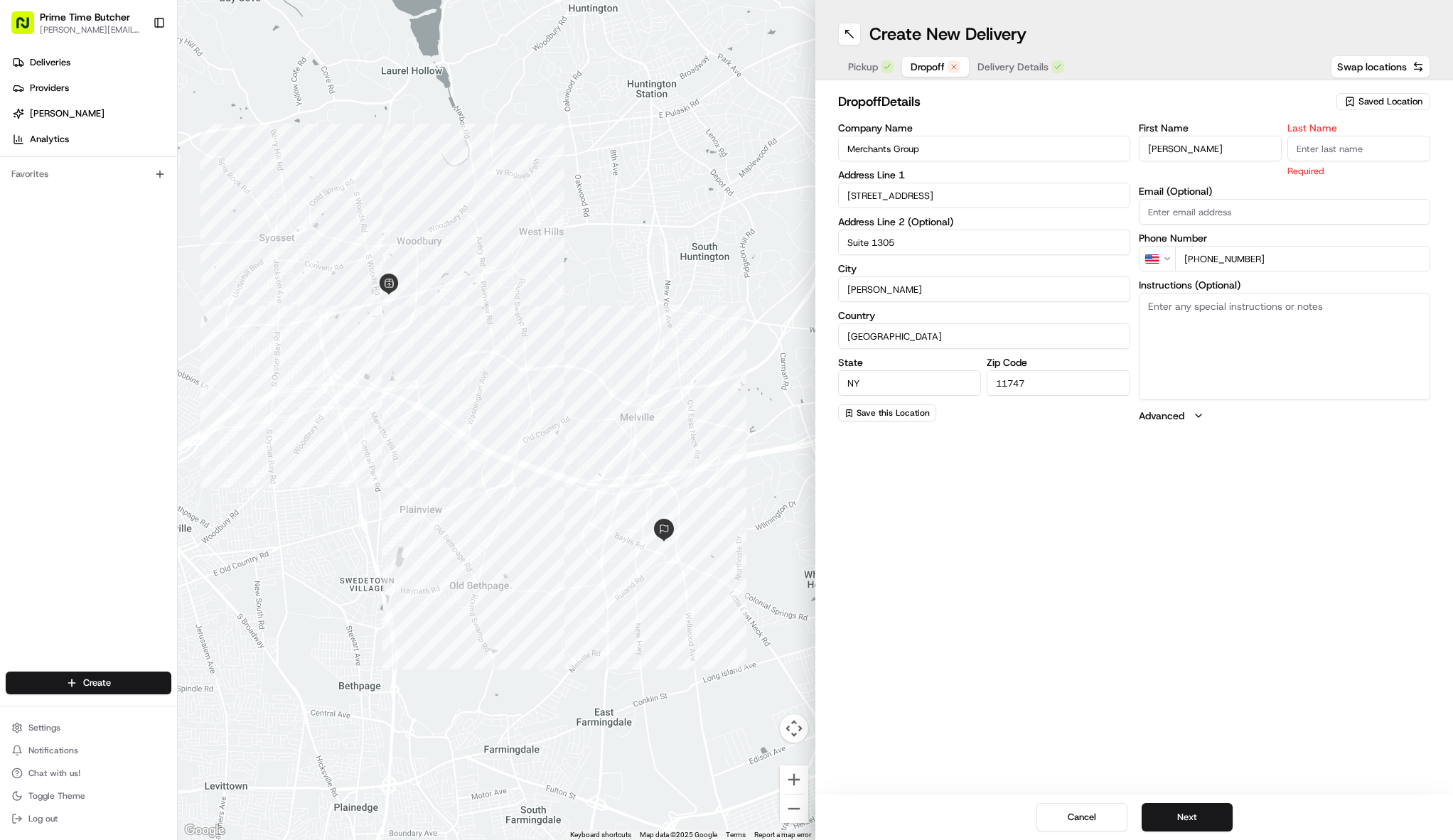
click at [1082, 132] on div "Company Name Merchants Group Address Line 1 [STREET_ADDRESS][US_STATE] Save thi…" at bounding box center [1134, 273] width 592 height 300
type input "[PERSON_NAME]"
paste input "[PERSON_NAME]"
type input "[PERSON_NAME]"
click at [1167, 341] on textarea "Instructions (Optional)" at bounding box center [1285, 345] width 292 height 106
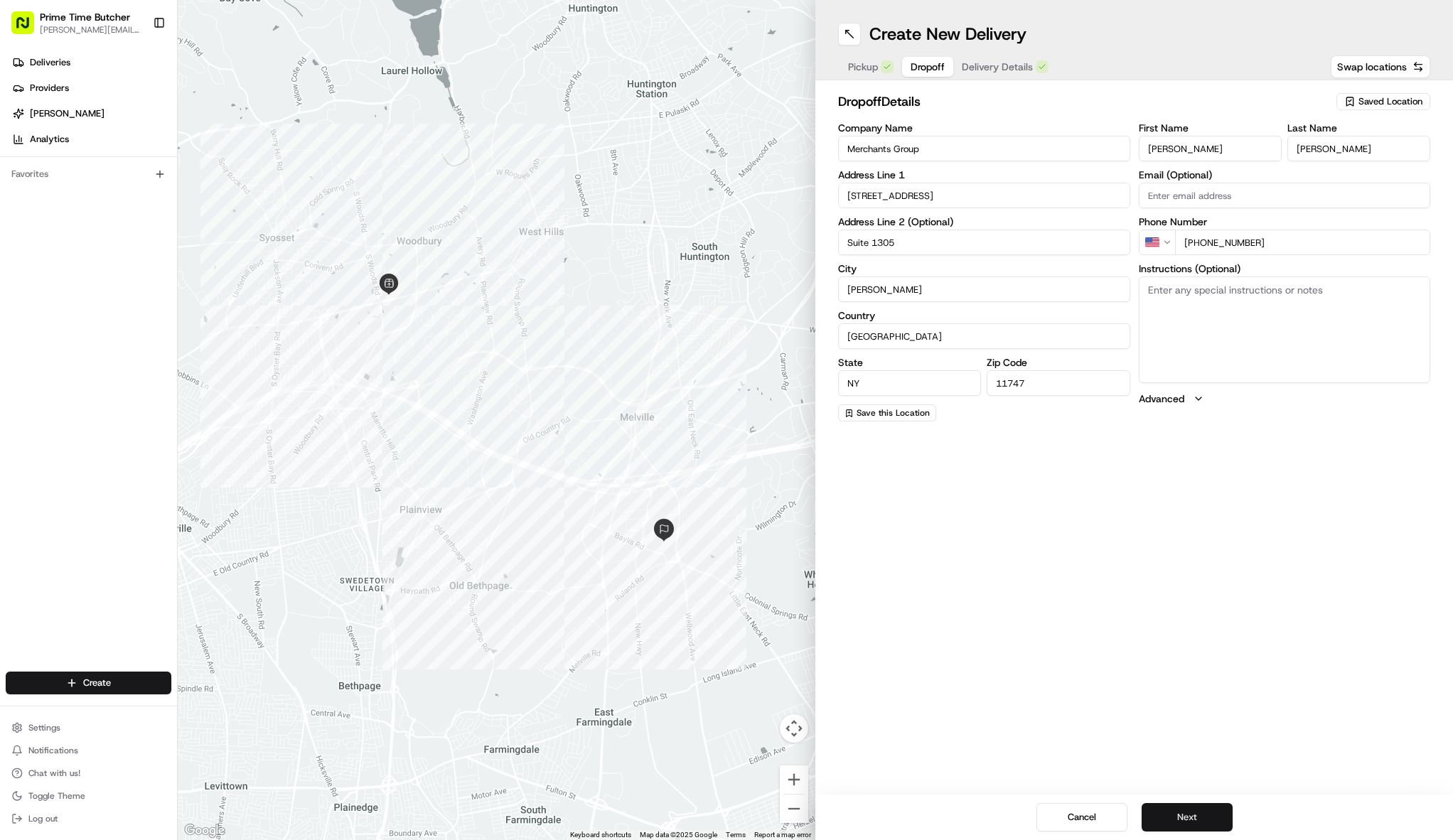
click at [1193, 814] on button "Next" at bounding box center [1187, 817] width 91 height 28
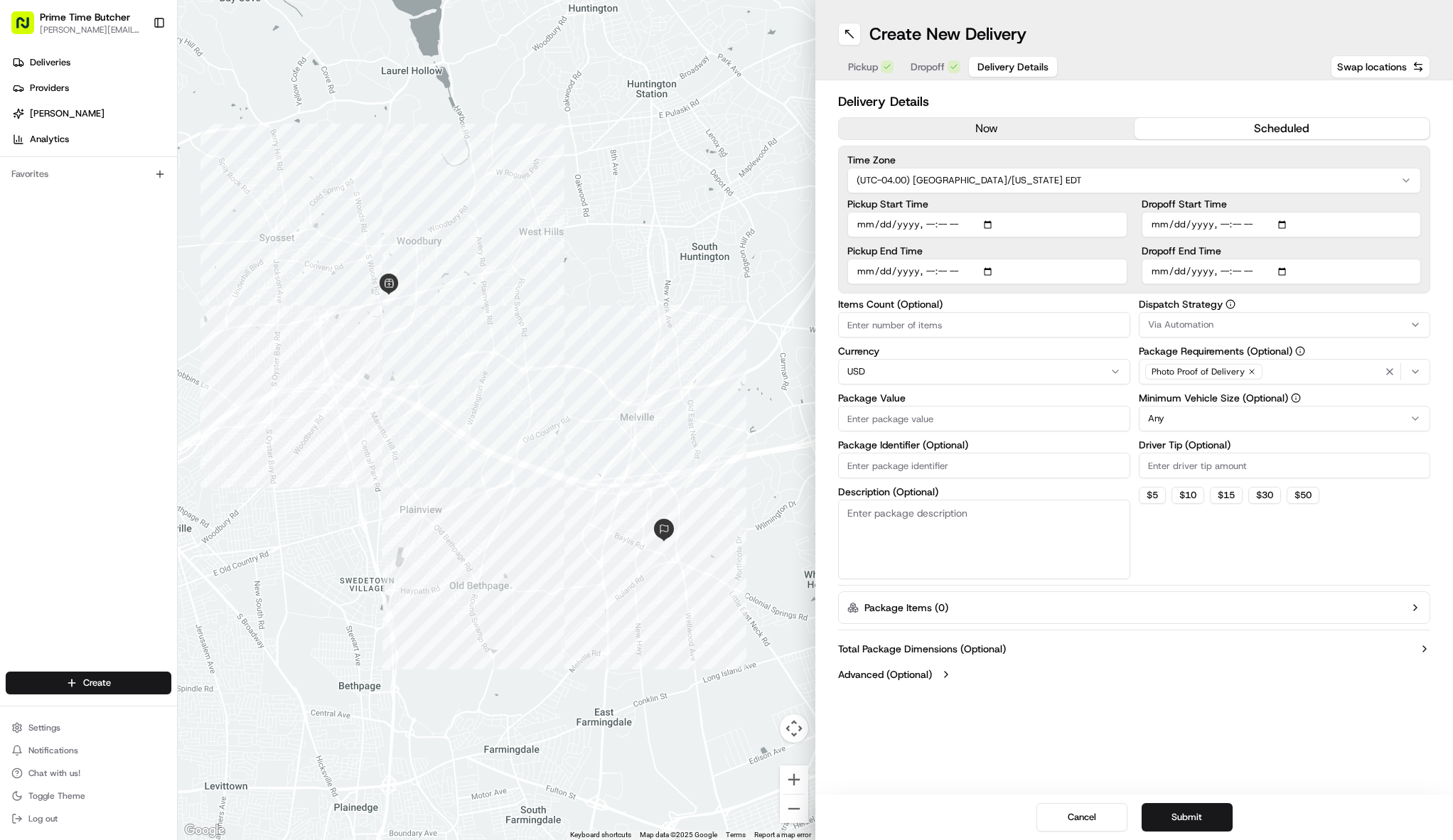
click at [935, 415] on input "Package Value" at bounding box center [984, 419] width 292 height 25
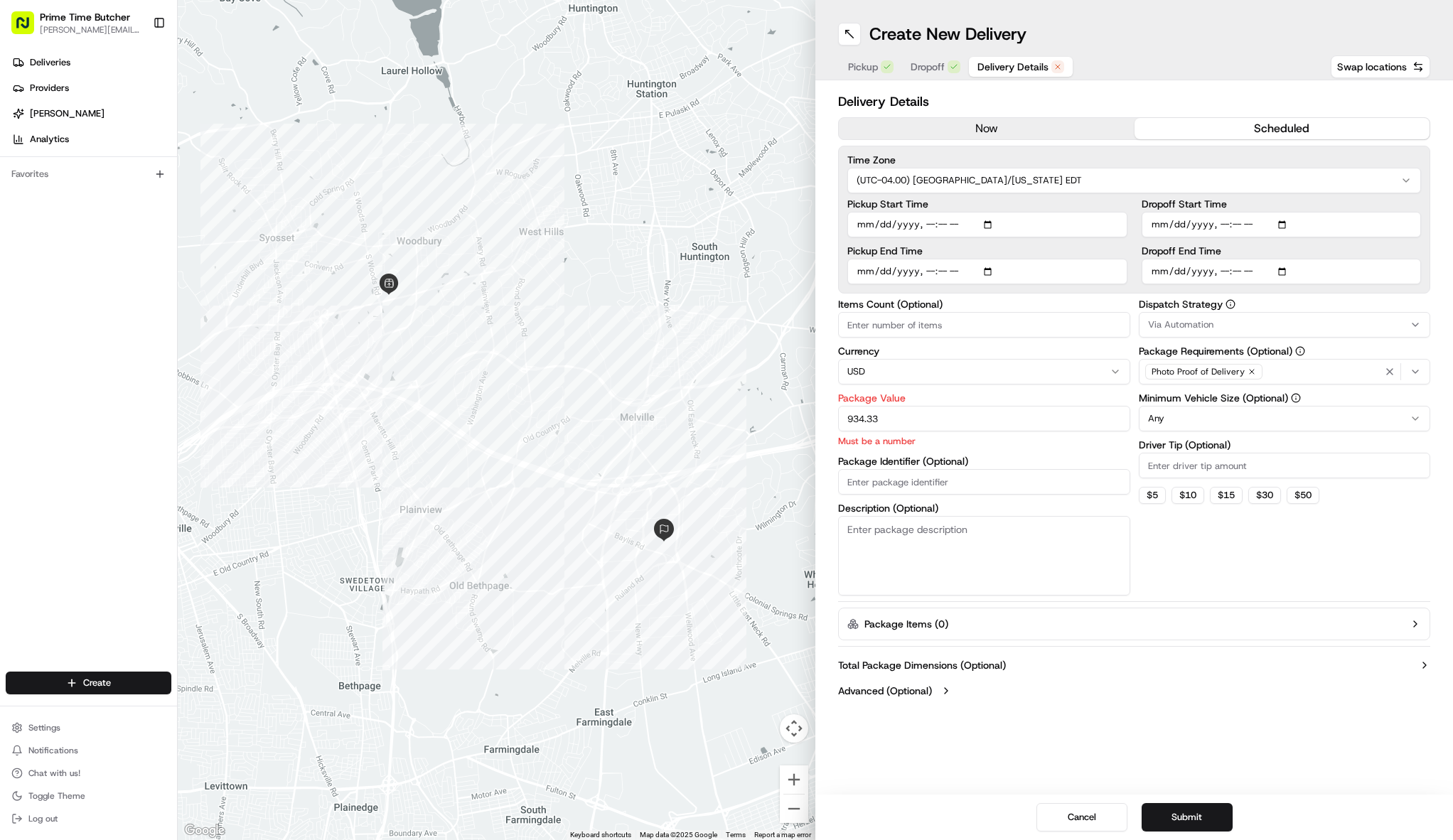
type input "934.33"
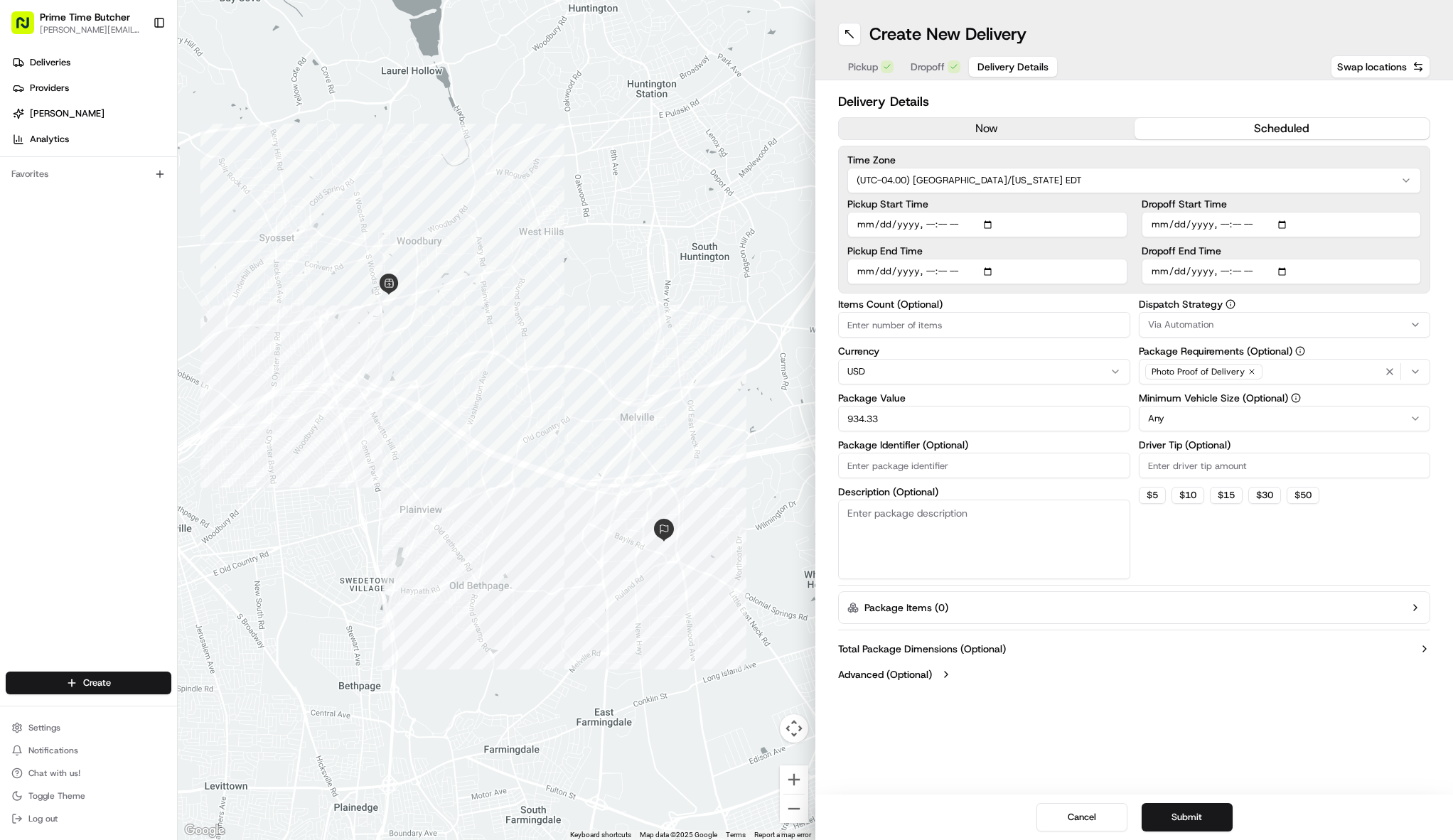
paste input "#DR9HVV71RBSPA"
type input "#DR9HVV71RBSPA"
click at [875, 535] on textarea "Description (Optional)" at bounding box center [984, 540] width 292 height 80
click at [1319, 368] on div "Photo Proof of Delivery" at bounding box center [1286, 371] width 286 height 21
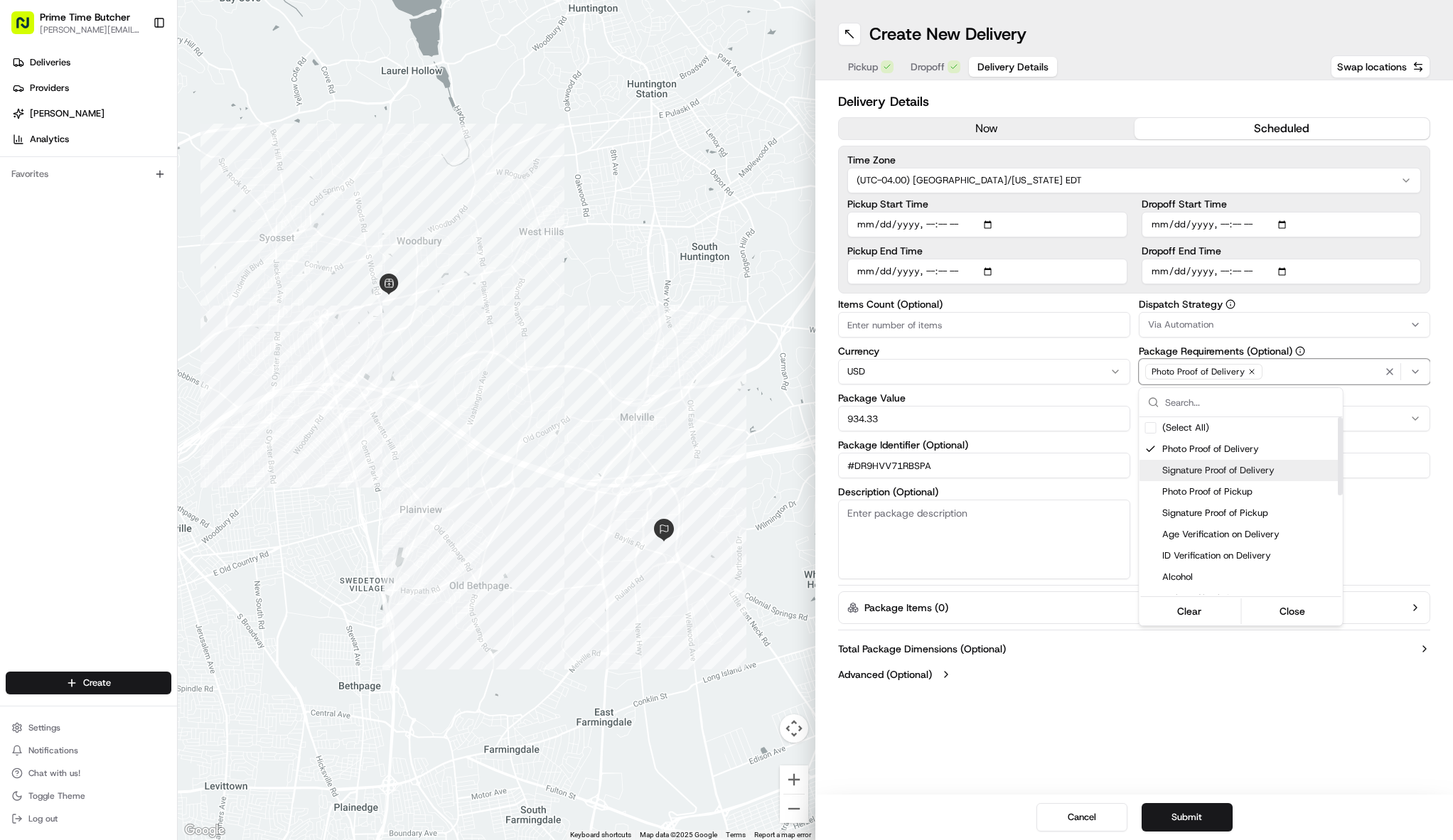
click at [1271, 475] on span "Signature Proof of Delivery" at bounding box center [1250, 471] width 175 height 13
click at [1446, 481] on html "Prime Time Butcher [EMAIL_ADDRESS][DOMAIN_NAME] Toggle Sidebar Deliveries Provi…" at bounding box center [726, 420] width 1453 height 840
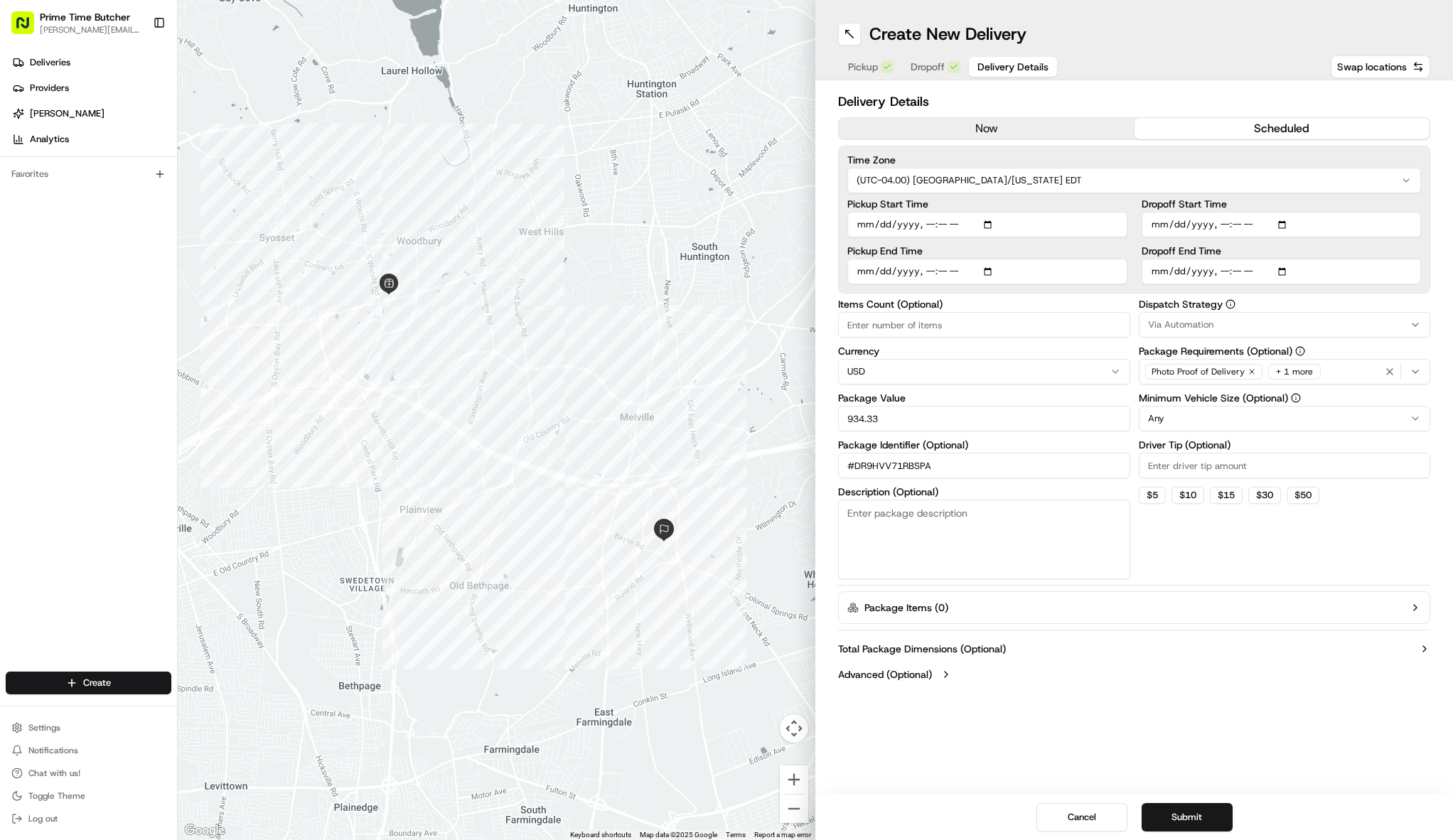
click at [1341, 327] on div "Via Automation" at bounding box center [1286, 325] width 286 height 13
click at [1232, 399] on span "On-Demand Orders" at bounding box center [1250, 403] width 175 height 13
click at [1259, 545] on html "Prime Time Butcher [EMAIL_ADDRESS][DOMAIN_NAME] Toggle Sidebar Deliveries Provi…" at bounding box center [726, 420] width 1453 height 840
click at [1189, 812] on button "Submit" at bounding box center [1187, 817] width 91 height 28
